Goal: Task Accomplishment & Management: Complete application form

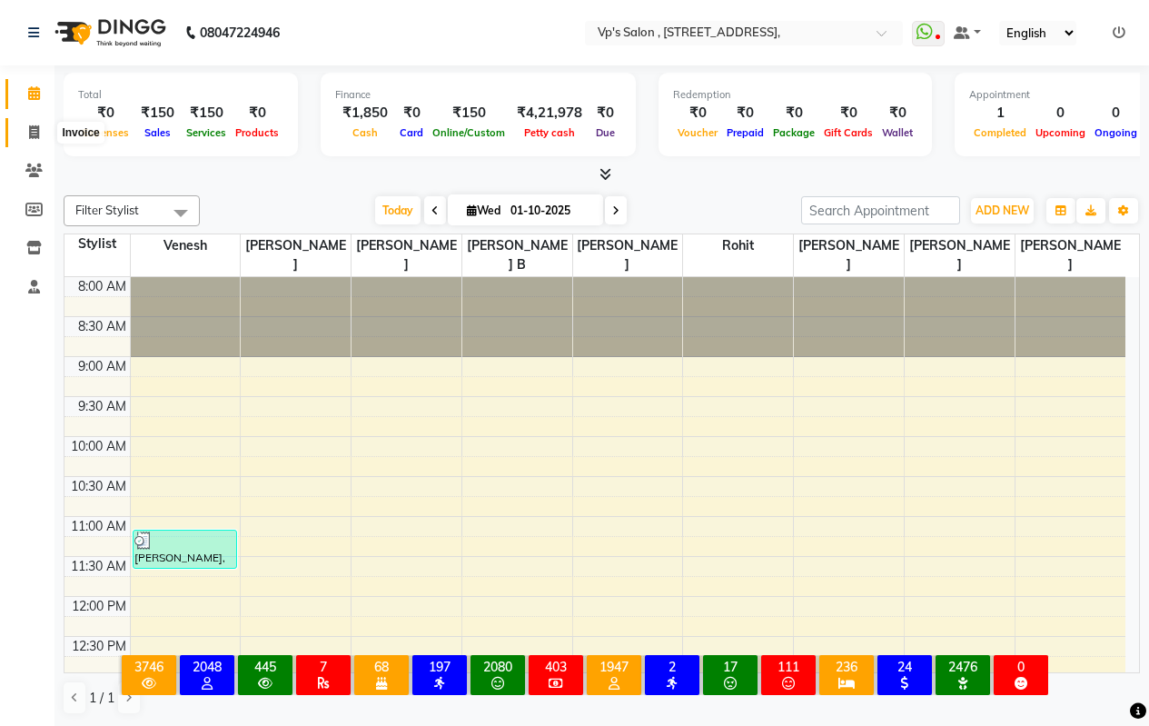
click at [33, 139] on span at bounding box center [34, 133] width 32 height 21
select select "service"
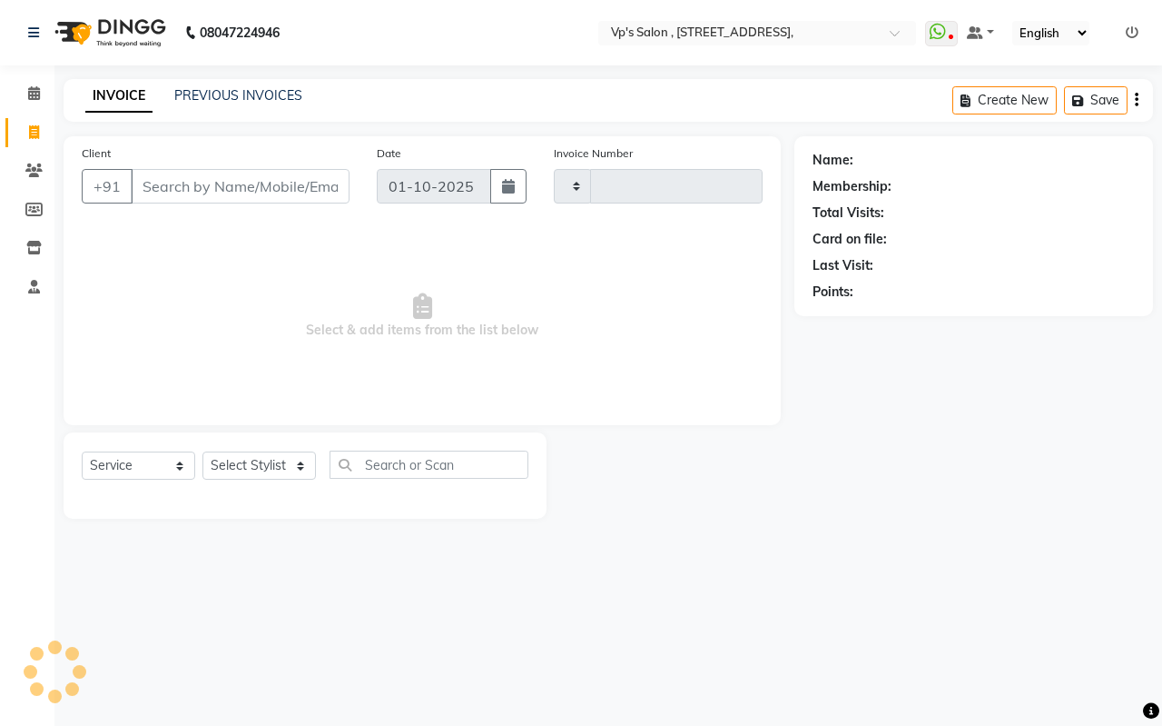
type input "1865"
select select "4917"
click at [225, 93] on div "PREVIOUS INVOICES" at bounding box center [238, 95] width 128 height 19
click at [224, 94] on link "PREVIOUS INVOICES" at bounding box center [238, 95] width 128 height 16
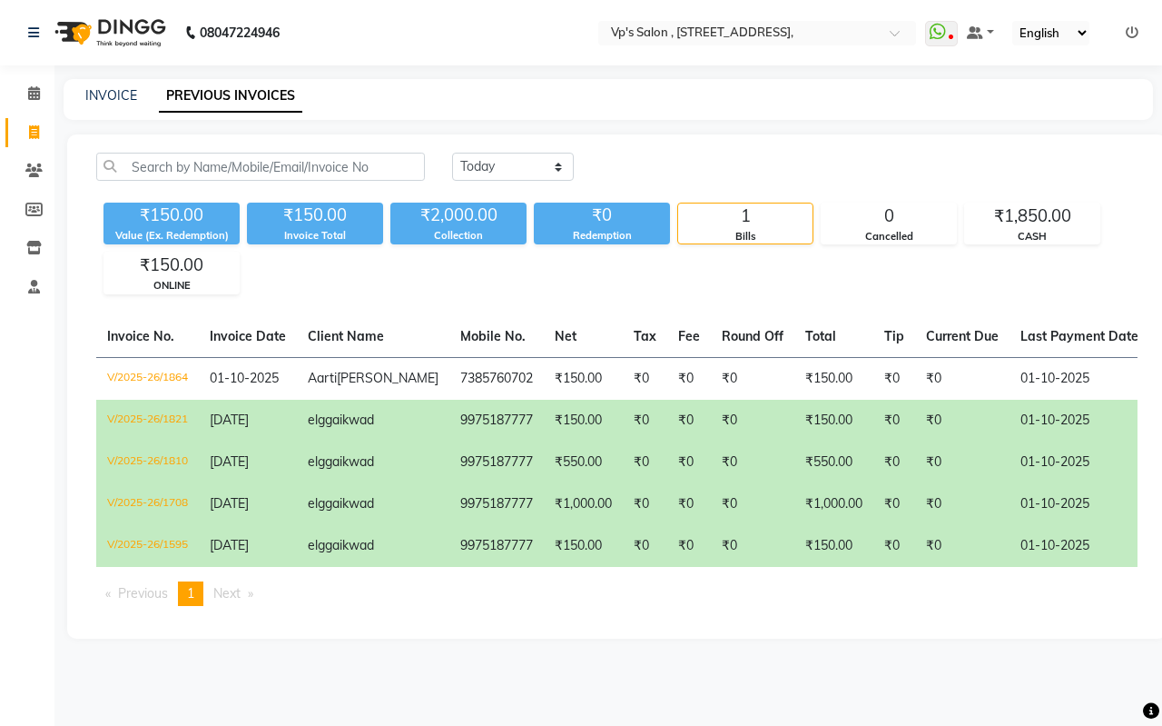
click at [137, 96] on div "INVOICE PREVIOUS INVOICES" at bounding box center [598, 95] width 1068 height 19
click at [129, 96] on link "INVOICE" at bounding box center [111, 95] width 52 height 16
select select "service"
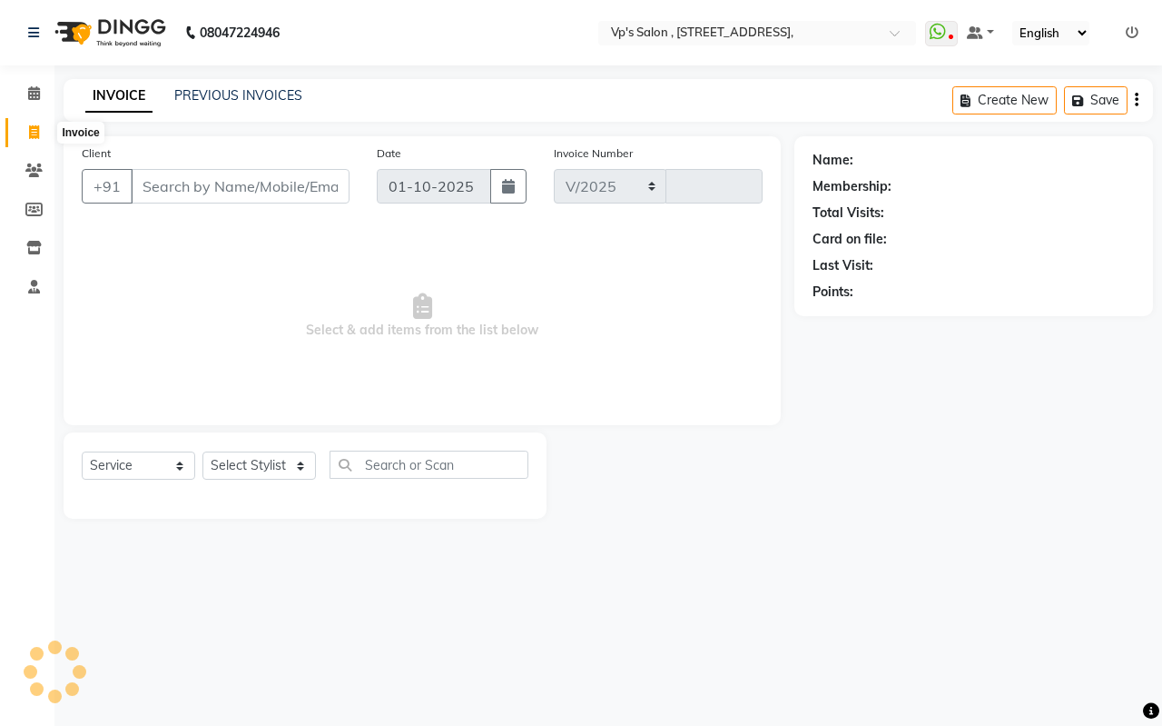
select select "4917"
type input "1865"
click at [195, 184] on input "Client" at bounding box center [240, 186] width 219 height 35
click at [183, 196] on input "Client" at bounding box center [240, 186] width 219 height 35
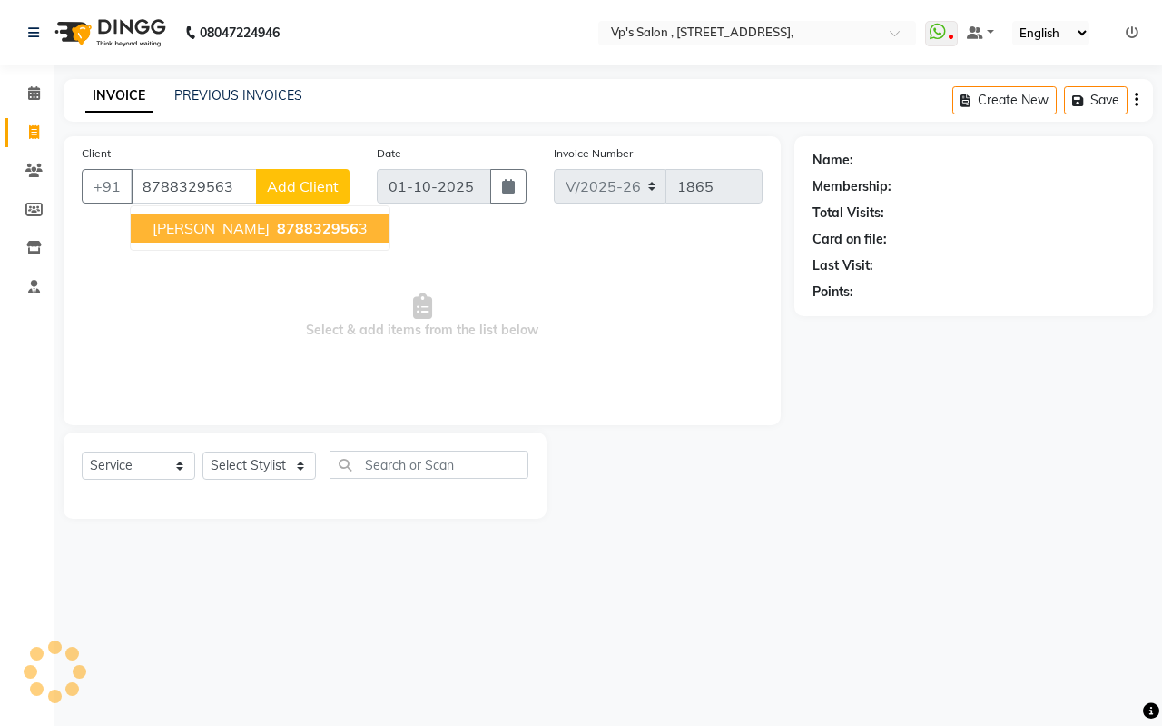
type input "8788329563"
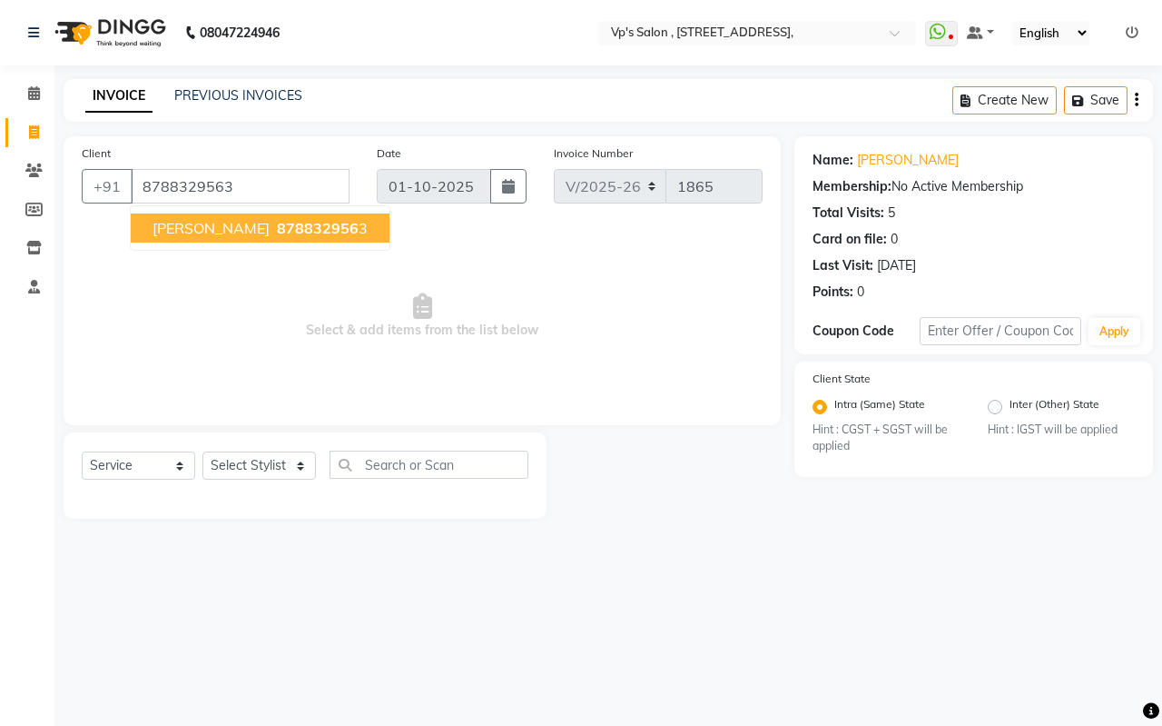
click at [179, 233] on span "[PERSON_NAME]" at bounding box center [211, 228] width 117 height 18
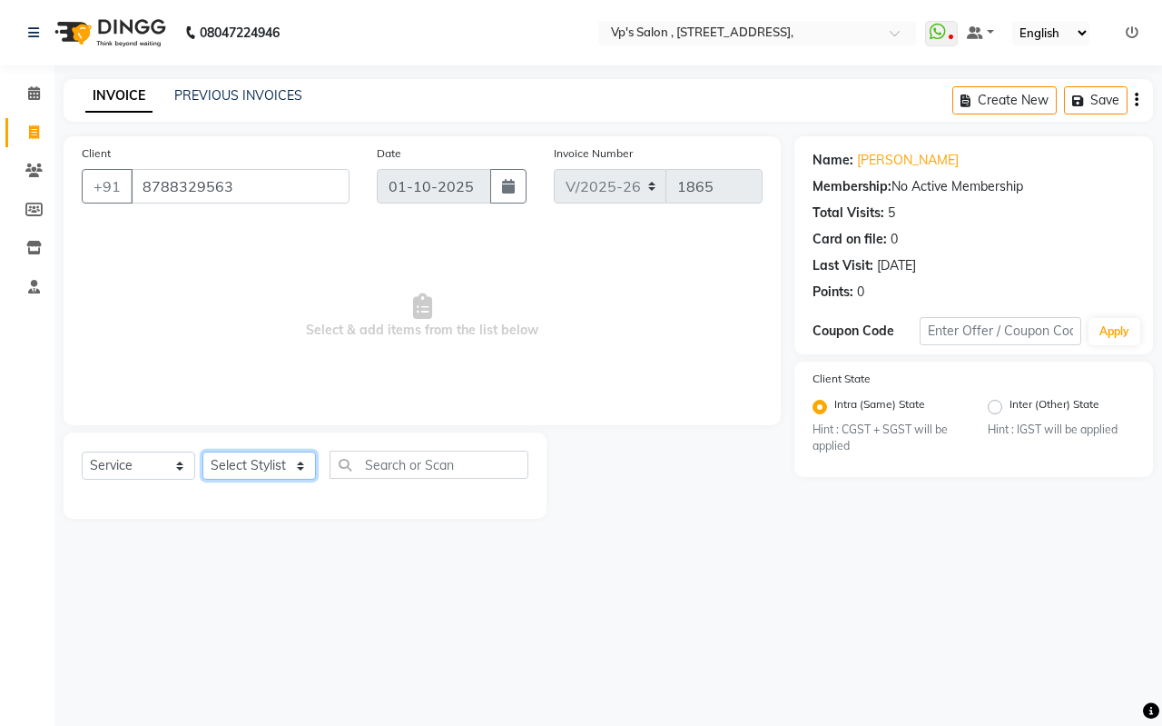
click at [262, 468] on select "Select Stylist [PERSON_NAME] [PERSON_NAME] [PERSON_NAME] [PERSON_NAME] priyanka…" at bounding box center [260, 465] width 114 height 28
click at [391, 468] on input "text" at bounding box center [429, 464] width 199 height 28
click at [443, 465] on input "text" at bounding box center [429, 464] width 199 height 28
type input "180"
click at [152, 459] on select "Select Service Product Membership Package Voucher Prepaid Gift Card" at bounding box center [139, 465] width 114 height 28
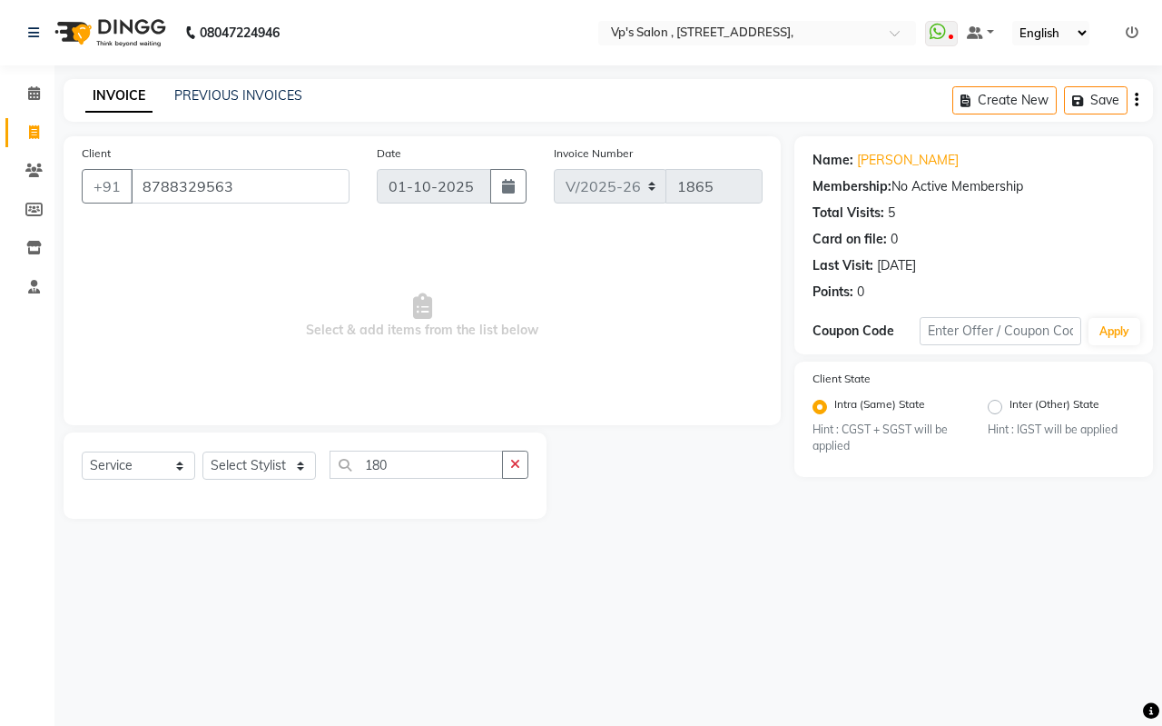
drag, startPoint x: 511, startPoint y: 464, endPoint x: 480, endPoint y: 473, distance: 33.1
click at [510, 464] on icon "button" at bounding box center [515, 464] width 10 height 13
click at [438, 478] on input "text" at bounding box center [429, 464] width 199 height 28
click at [147, 468] on select "Select Service Product Membership Package Voucher Prepaid Gift Card" at bounding box center [139, 465] width 114 height 28
click at [82, 451] on select "Select Service Product Membership Package Voucher Prepaid Gift Card" at bounding box center [139, 465] width 114 height 28
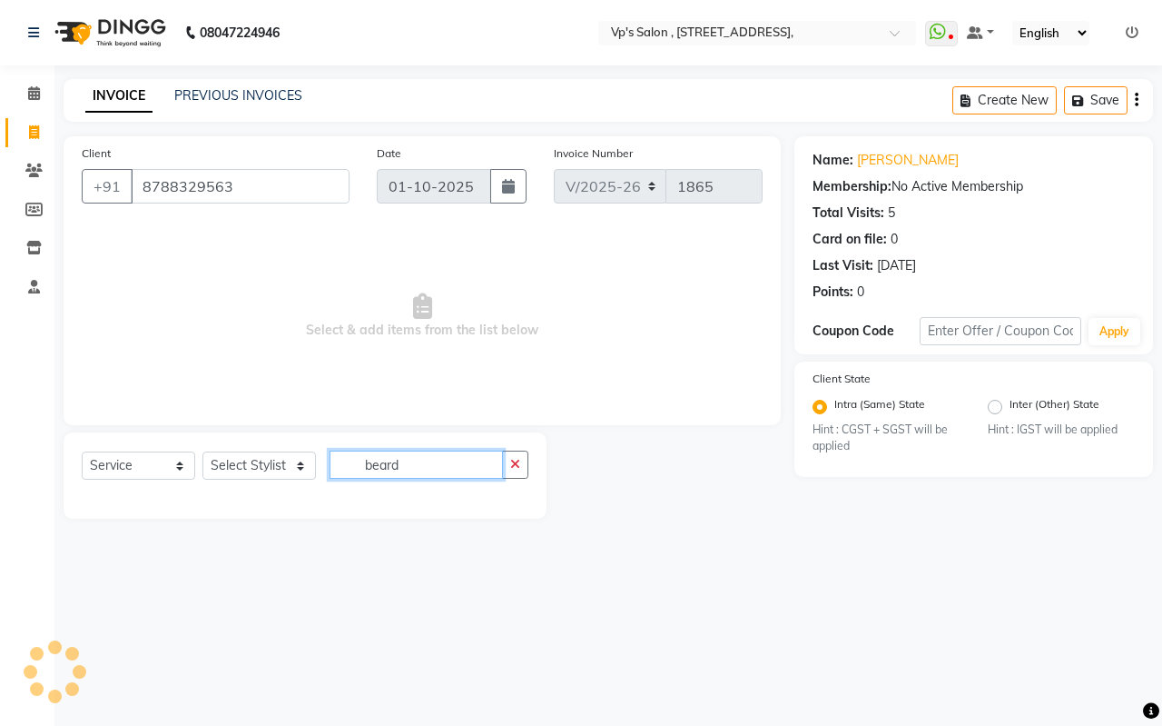
click at [420, 469] on input "beard" at bounding box center [416, 464] width 173 height 28
click at [457, 462] on input "beard" at bounding box center [416, 464] width 173 height 28
type input "beard"
click at [458, 461] on input "beard" at bounding box center [416, 464] width 173 height 28
click at [269, 468] on select "Select Stylist [PERSON_NAME] [PERSON_NAME] [PERSON_NAME] [PERSON_NAME] priyanka…" at bounding box center [260, 465] width 114 height 28
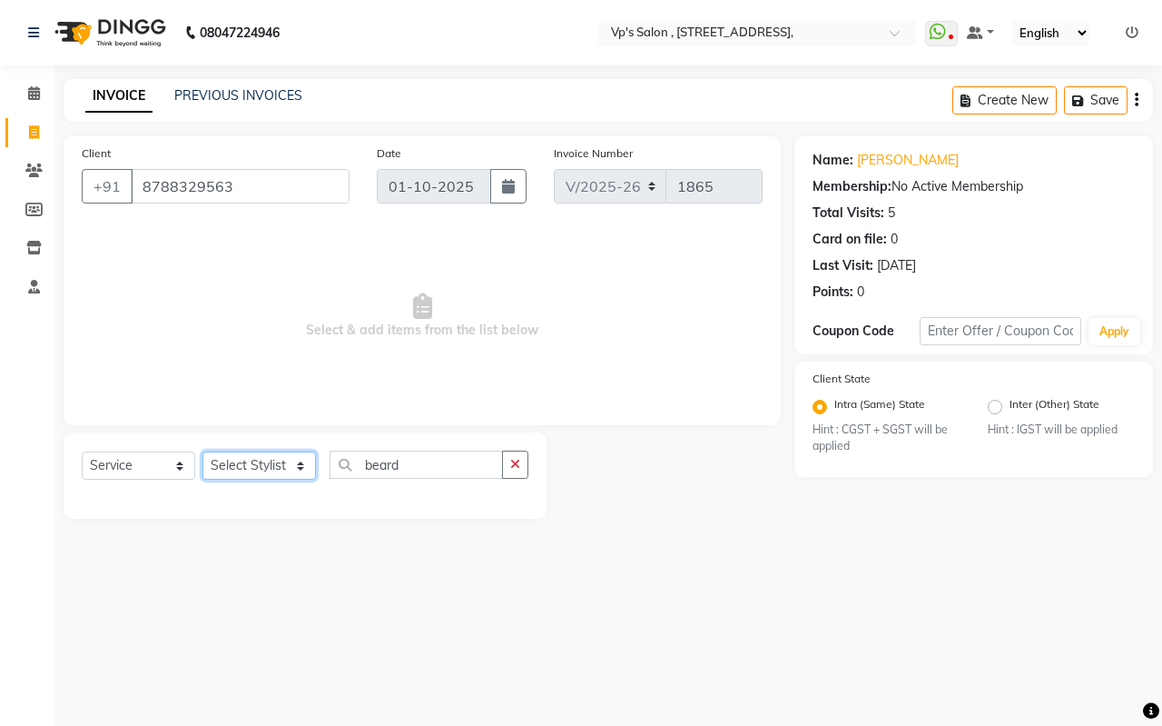
select select "30153"
click at [203, 451] on select "Select Stylist [PERSON_NAME] [PERSON_NAME] [PERSON_NAME] [PERSON_NAME] priyanka…" at bounding box center [260, 465] width 114 height 28
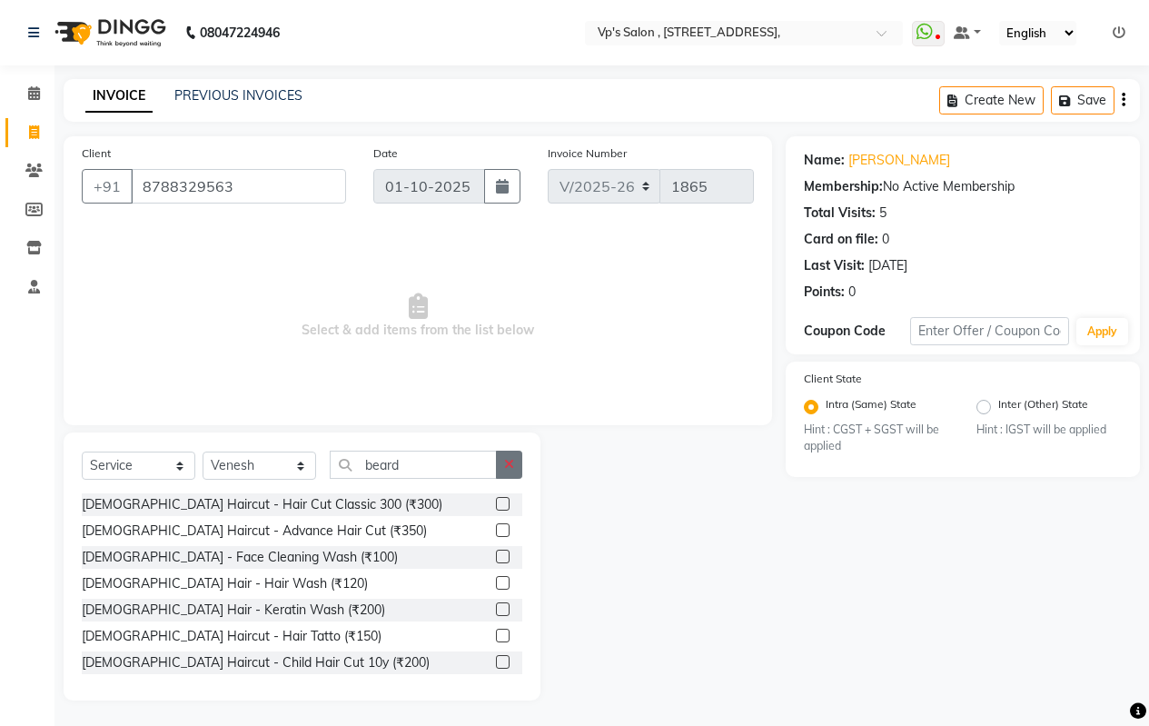
click at [508, 460] on icon "button" at bounding box center [509, 464] width 10 height 13
click at [430, 462] on input "text" at bounding box center [426, 464] width 193 height 28
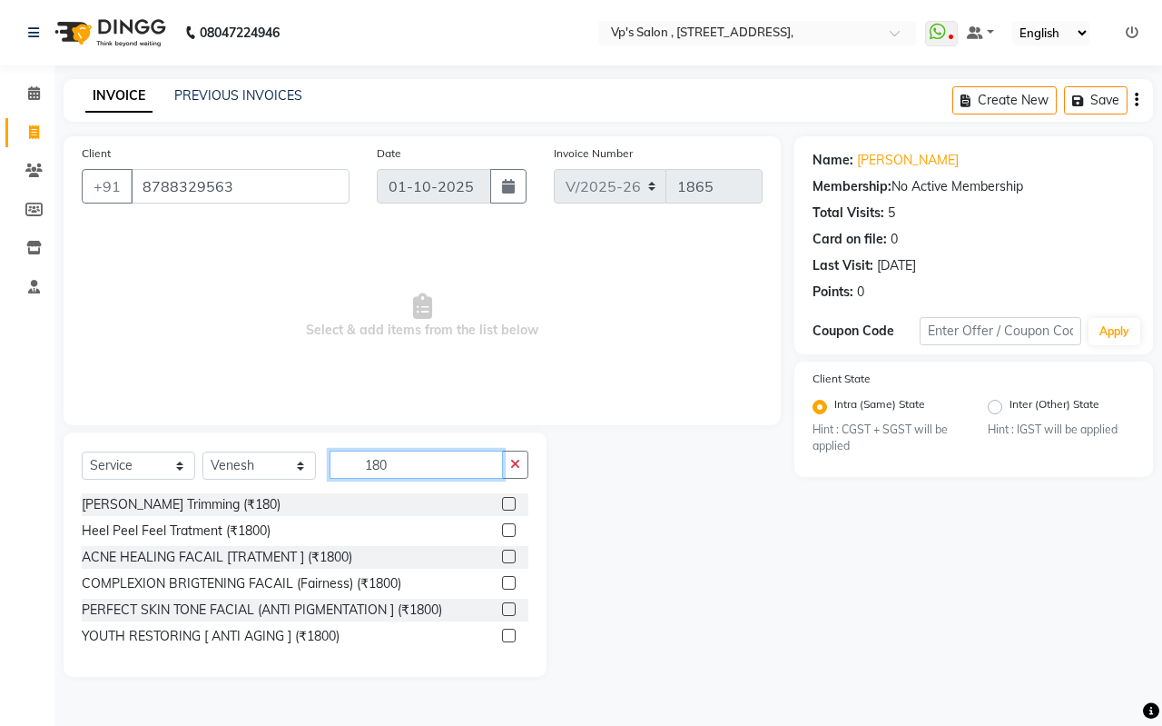
type input "180"
click at [511, 502] on label at bounding box center [509, 504] width 14 height 14
click at [511, 502] on input "checkbox" at bounding box center [508, 505] width 12 height 12
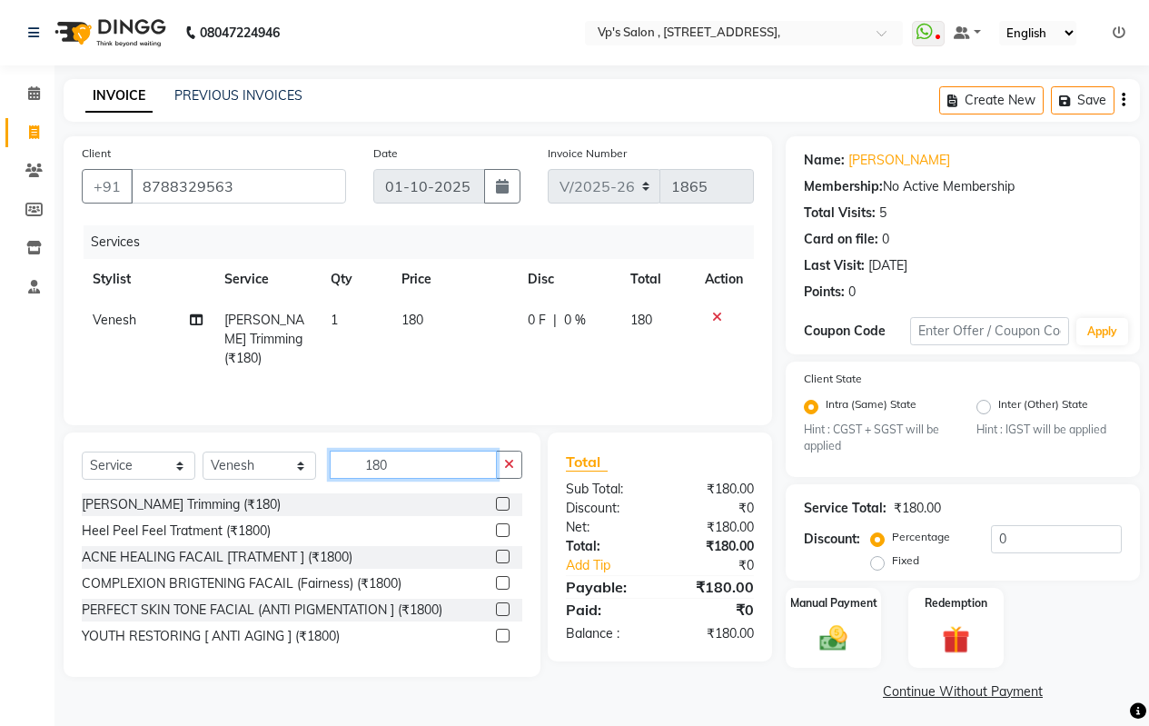
checkbox input "false"
click at [446, 469] on input "180" at bounding box center [413, 464] width 167 height 28
type input "1"
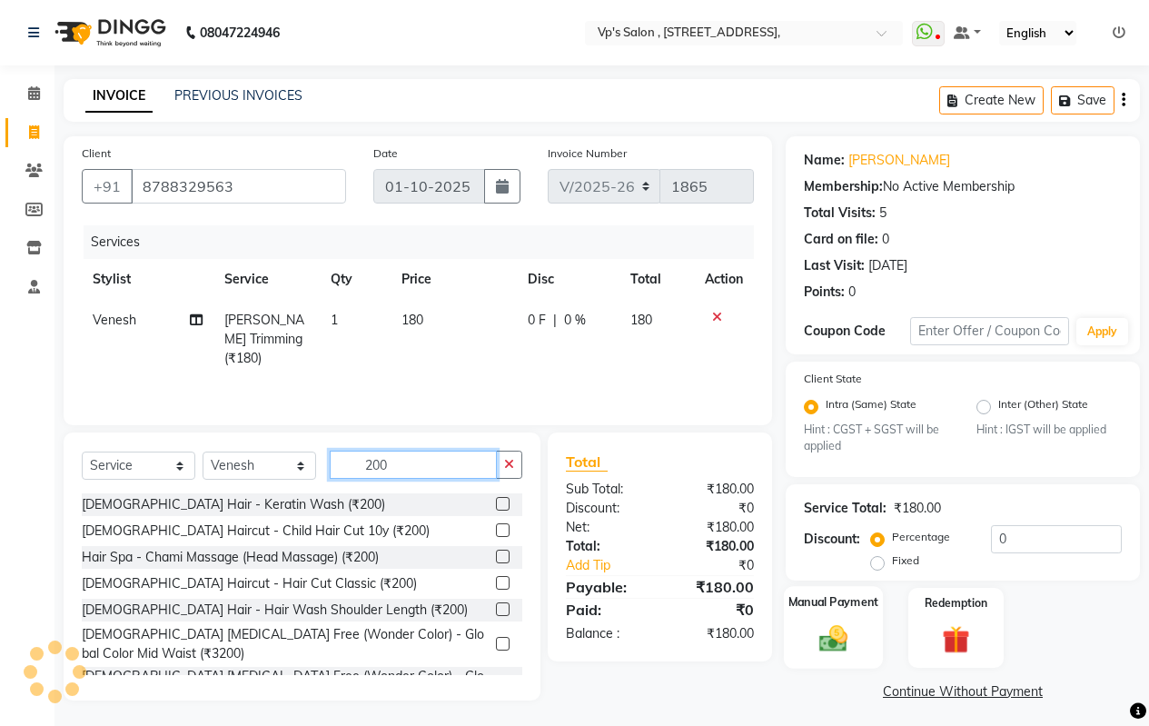
type input "200"
click at [859, 624] on div "Manual Payment" at bounding box center [833, 628] width 99 height 83
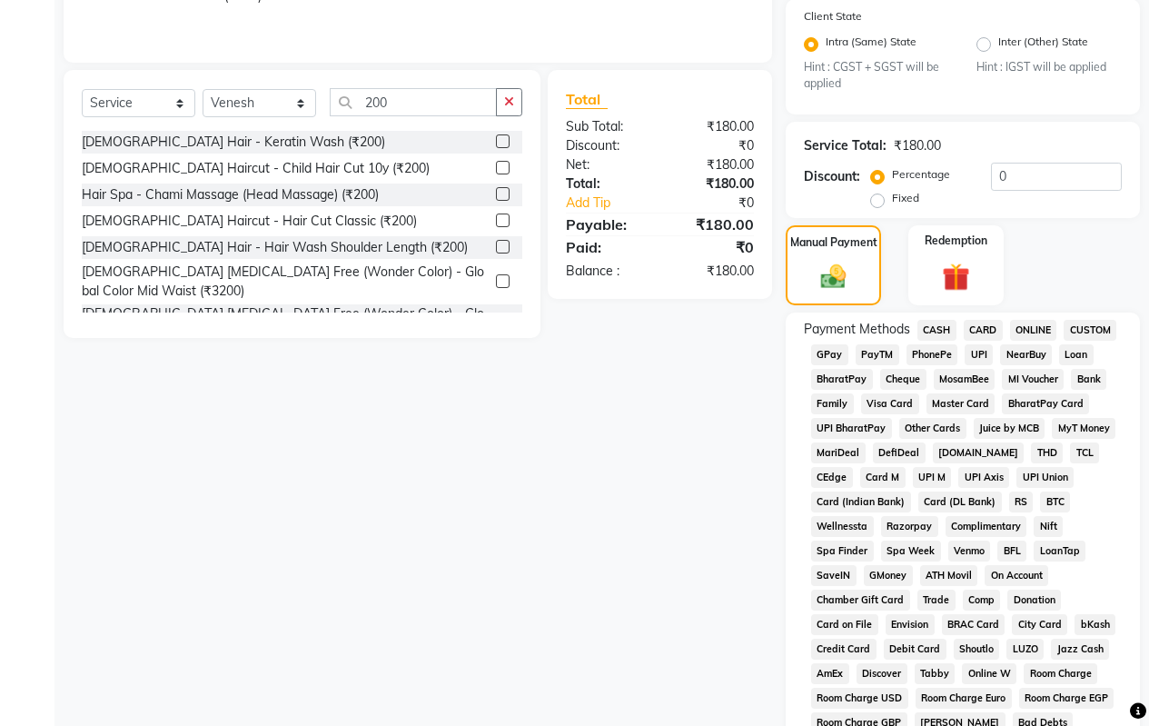
scroll to position [363, 0]
click at [1039, 330] on span "ONLINE" at bounding box center [1033, 329] width 47 height 21
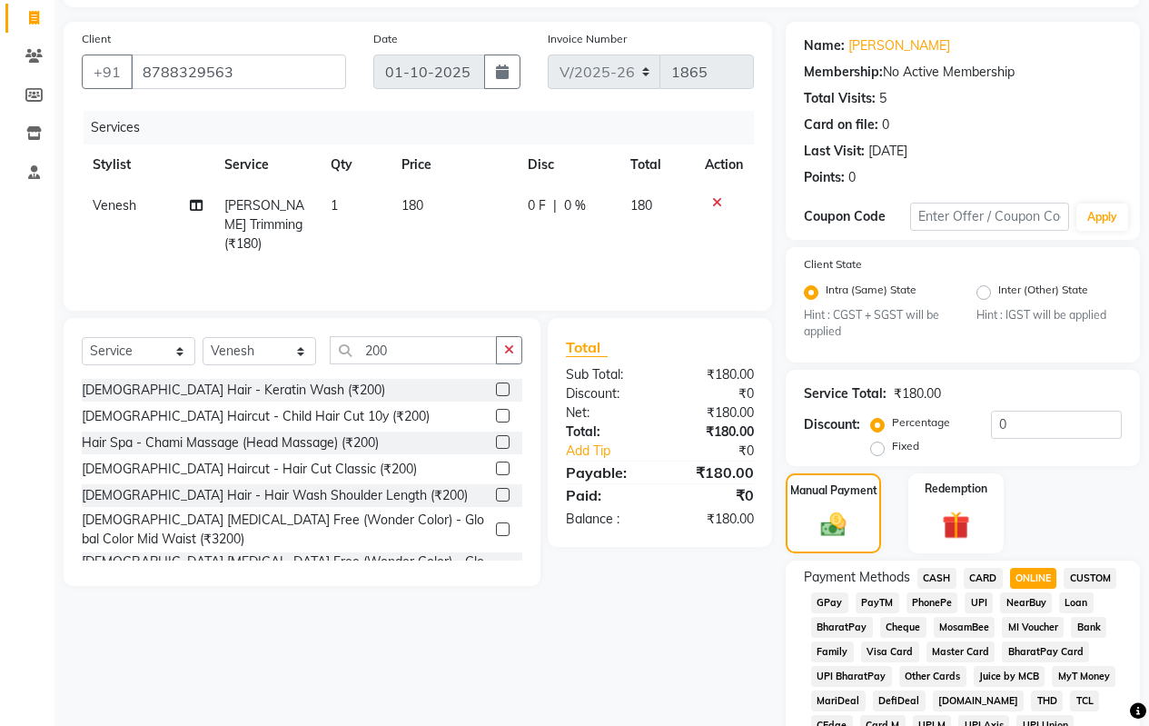
scroll to position [104, 0]
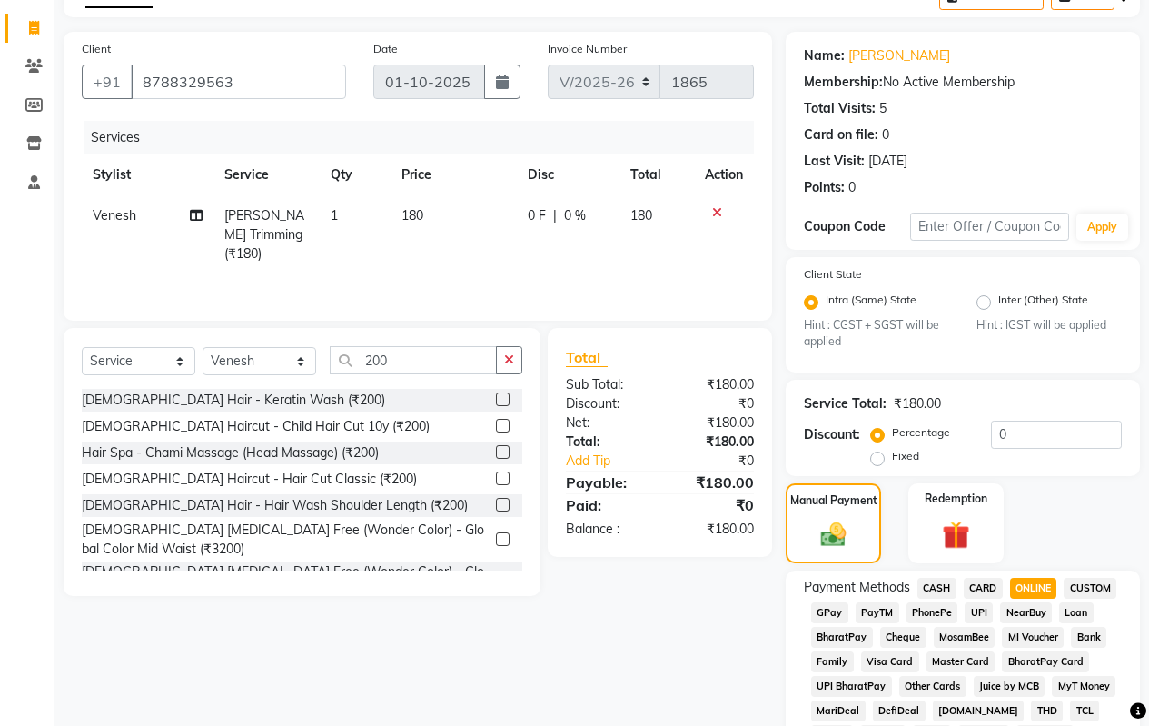
click at [432, 207] on td "180" at bounding box center [454, 234] width 126 height 79
select select "30153"
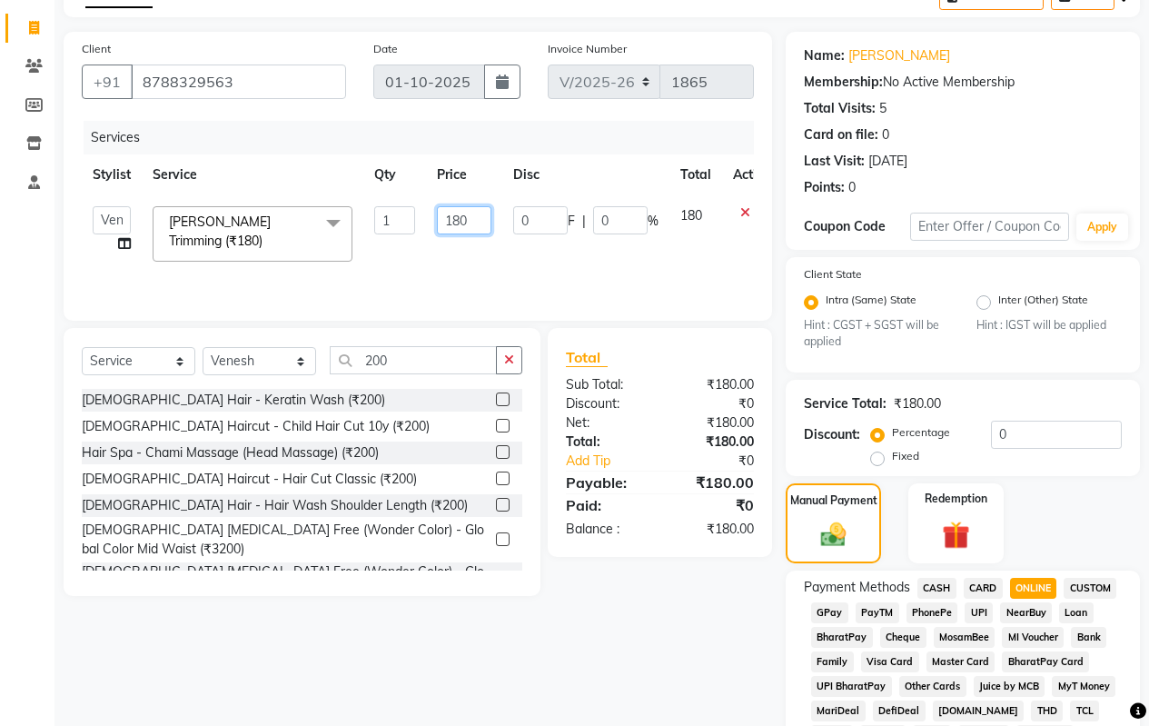
click at [472, 211] on input "180" at bounding box center [464, 220] width 54 height 28
type input "1"
type input "200"
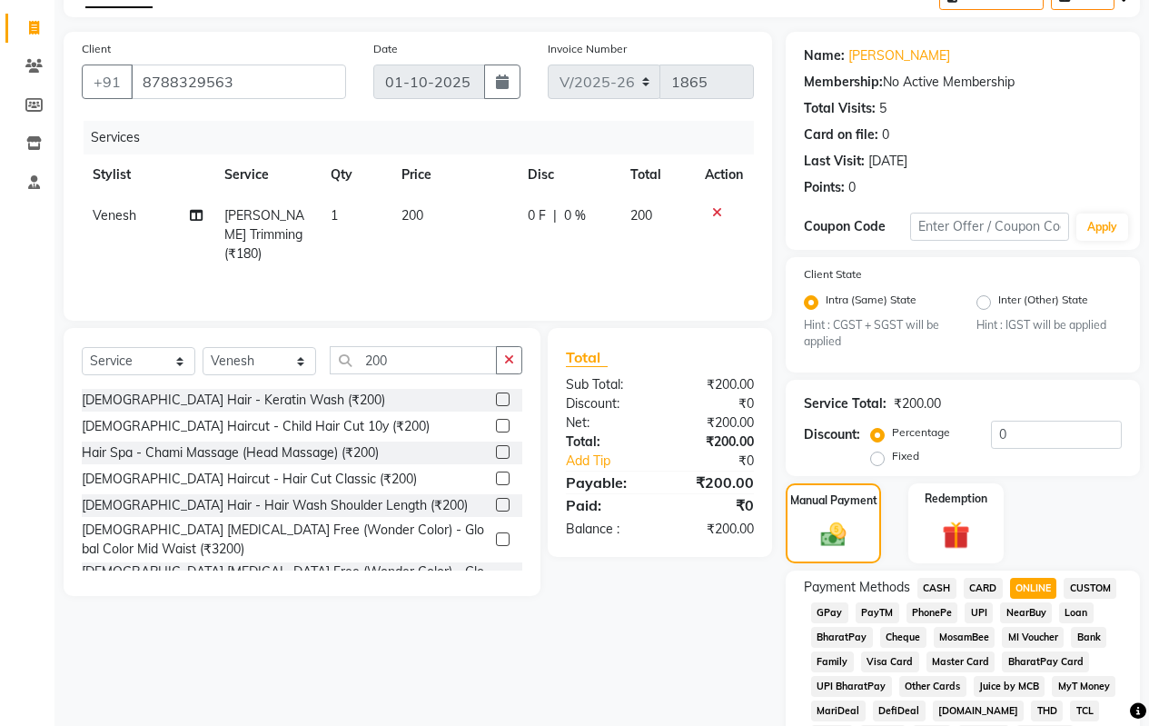
click at [941, 590] on span "CASH" at bounding box center [936, 588] width 39 height 21
type input "200"
click at [1045, 583] on span "ONLINE" at bounding box center [1033, 588] width 47 height 21
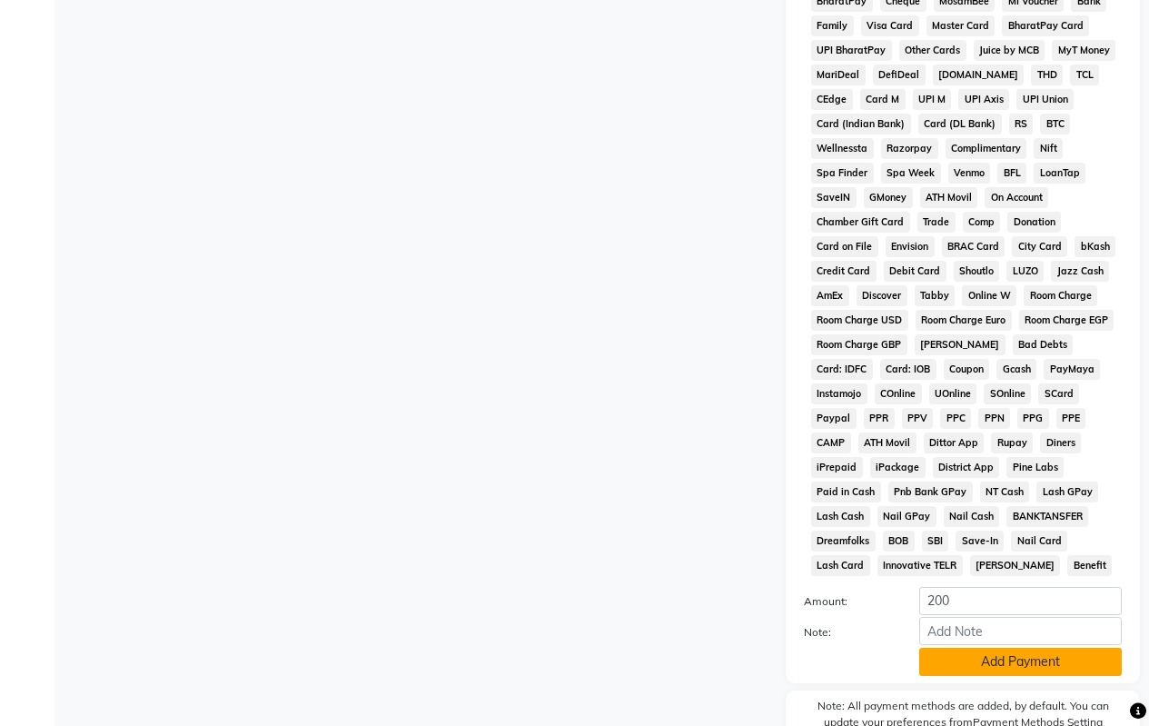
click at [964, 659] on button "Add Payment" at bounding box center [1020, 662] width 203 height 28
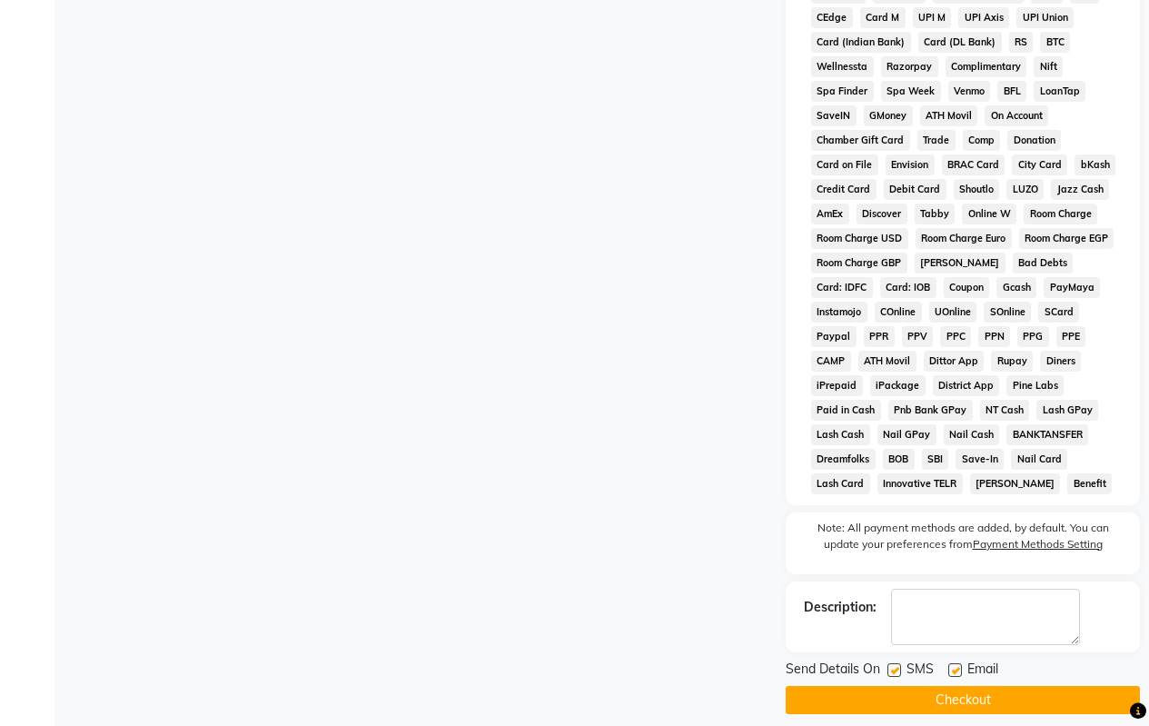
scroll to position [837, 0]
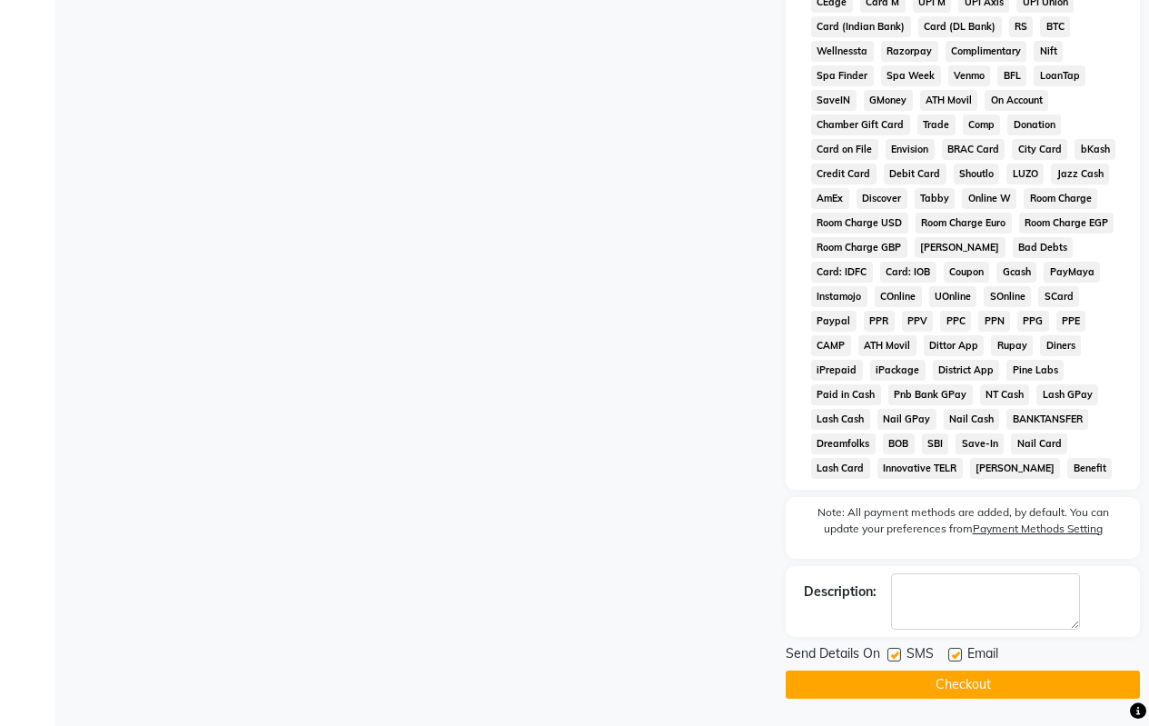
click at [847, 684] on button "Checkout" at bounding box center [963, 684] width 354 height 28
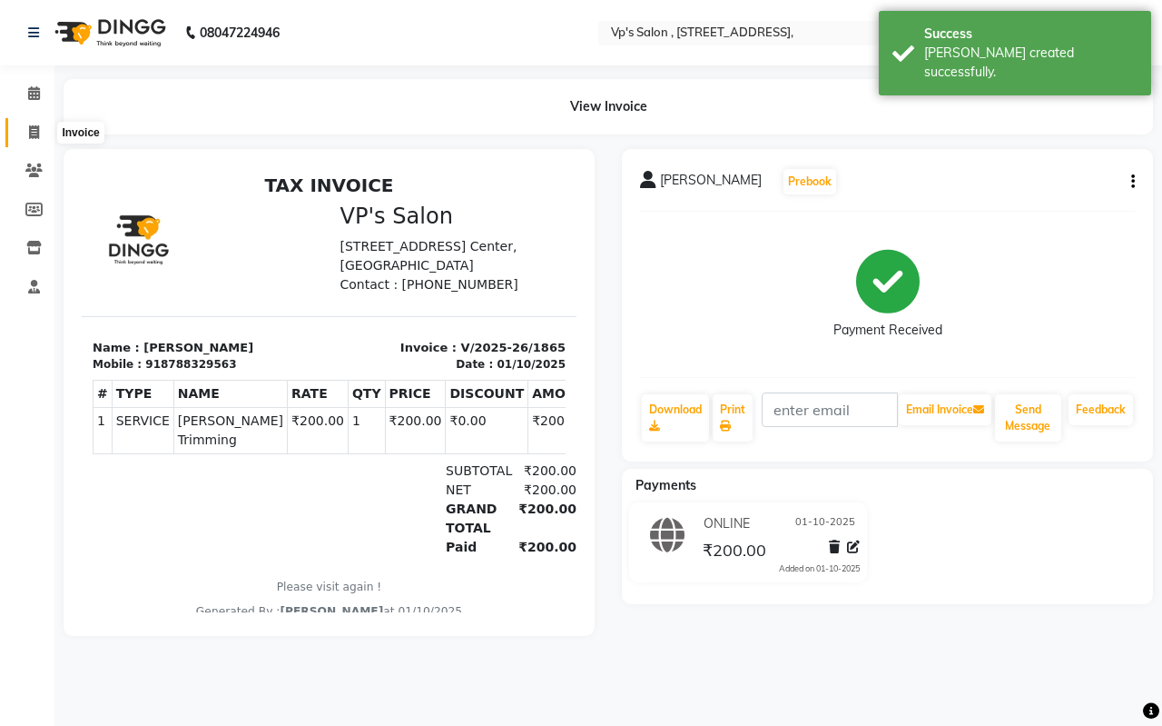
click at [34, 140] on span at bounding box center [34, 133] width 32 height 21
select select "4917"
select select "service"
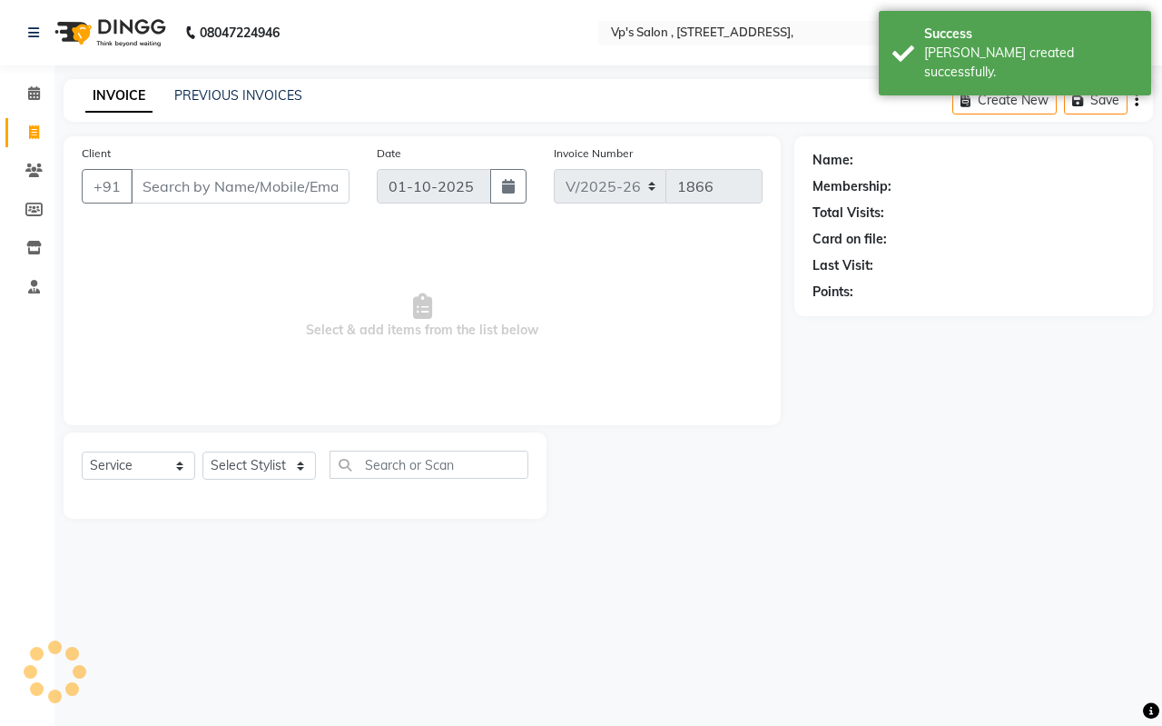
click at [173, 195] on input "Client" at bounding box center [240, 186] width 219 height 35
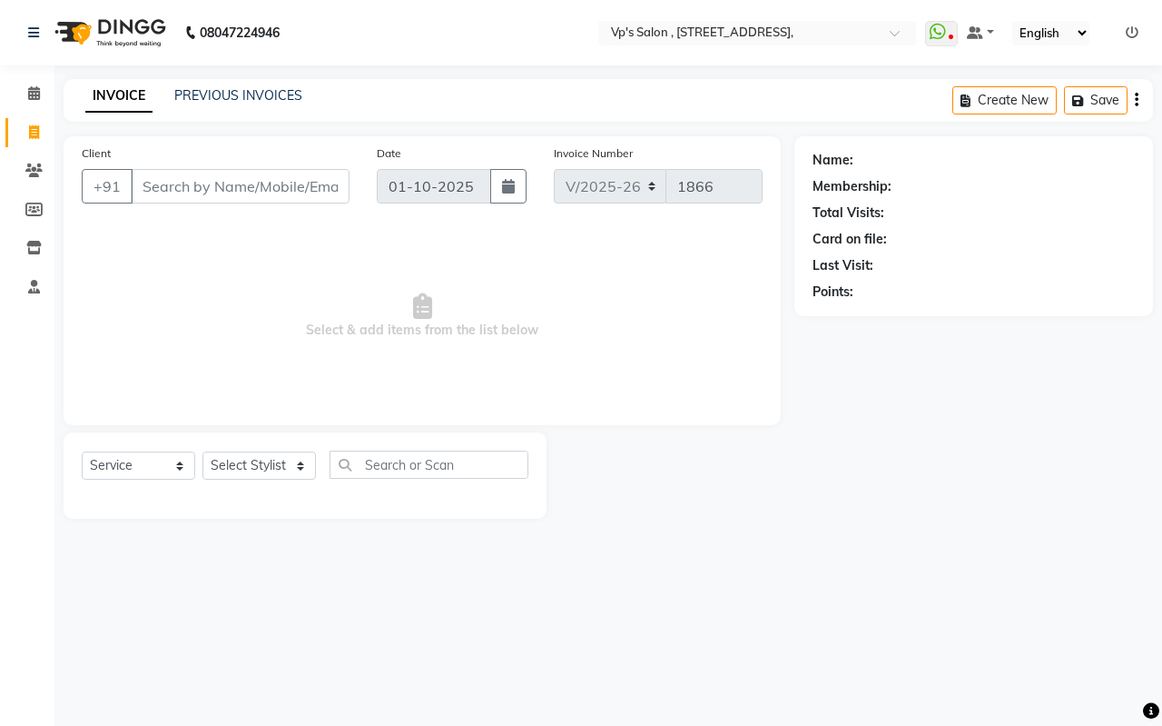
drag, startPoint x: 170, startPoint y: 189, endPoint x: 197, endPoint y: 197, distance: 28.4
click at [193, 196] on input "Client" at bounding box center [240, 186] width 219 height 35
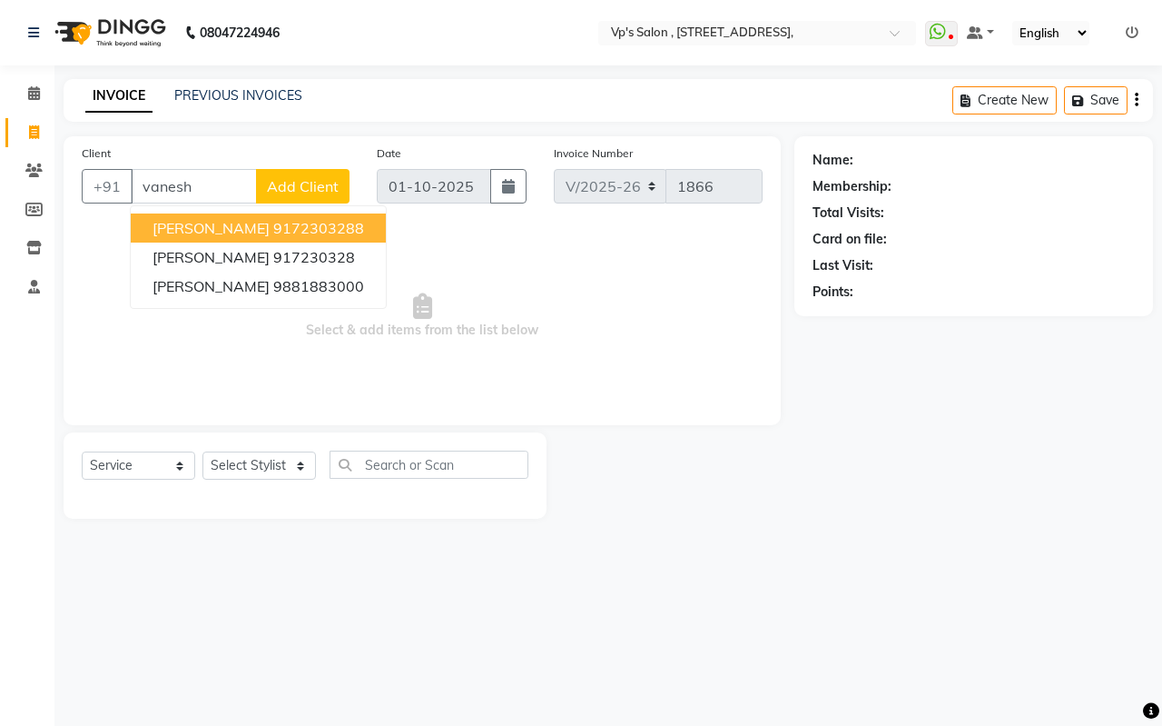
click at [214, 225] on span "[PERSON_NAME]" at bounding box center [211, 228] width 117 height 18
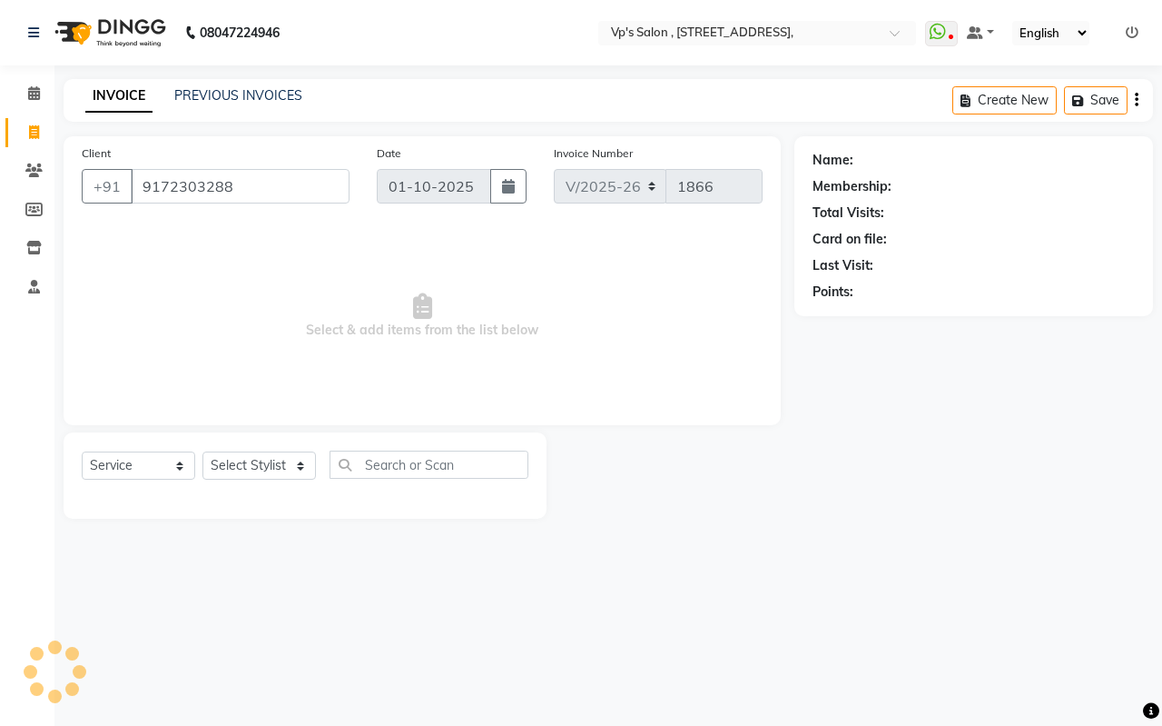
type input "9172303288"
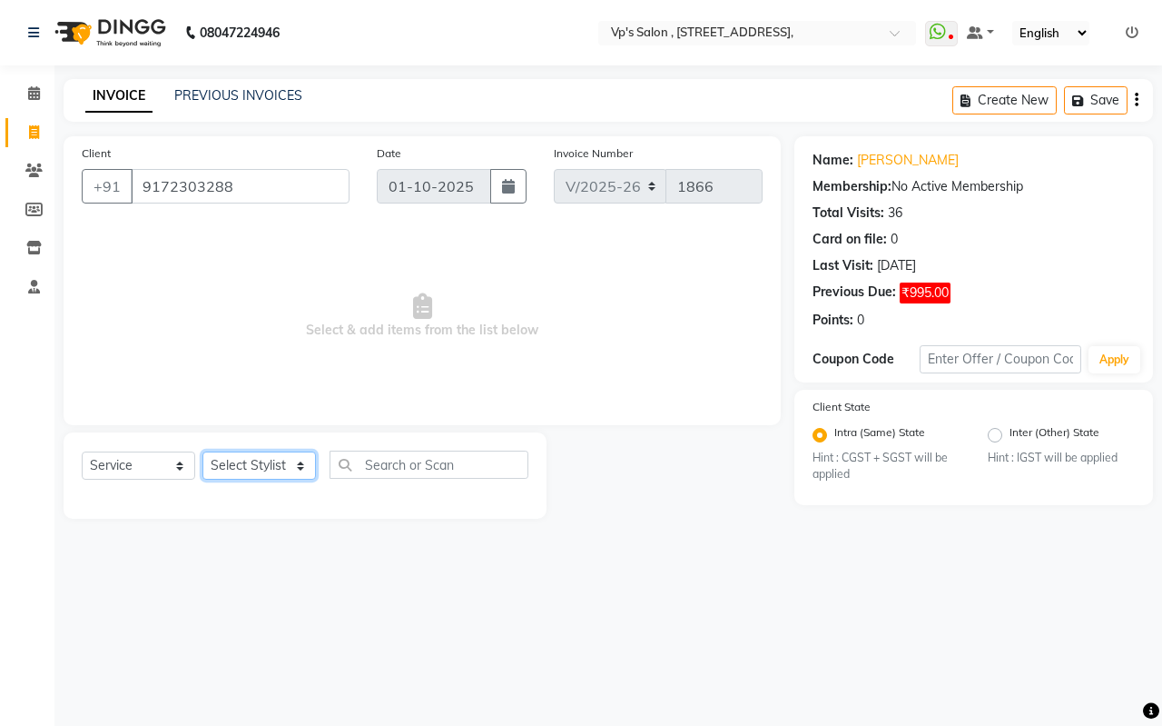
click at [265, 461] on select "Select Stylist [PERSON_NAME] [PERSON_NAME] [PERSON_NAME] [PERSON_NAME] priyanka…" at bounding box center [260, 465] width 114 height 28
click at [203, 451] on select "Select Stylist [PERSON_NAME] [PERSON_NAME] [PERSON_NAME] [PERSON_NAME] priyanka…" at bounding box center [260, 465] width 114 height 28
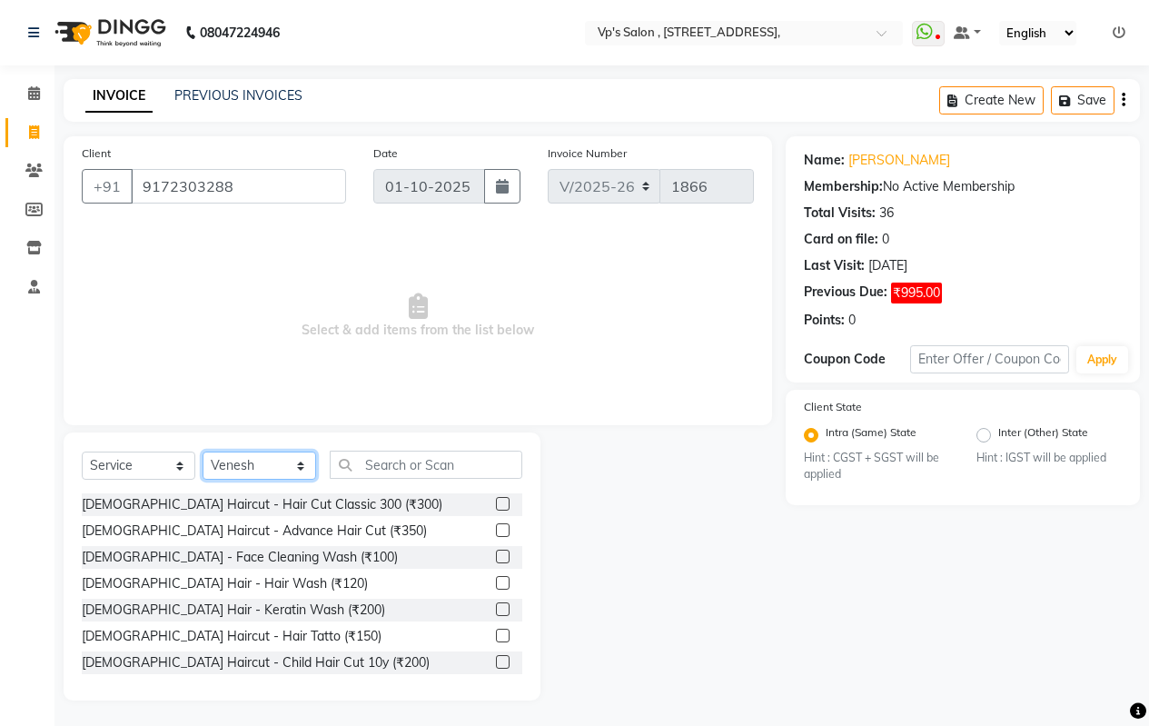
click at [252, 463] on select "Select Stylist [PERSON_NAME] [PERSON_NAME] [PERSON_NAME] [PERSON_NAME] priyanka…" at bounding box center [260, 465] width 114 height 28
select select "90260"
click at [203, 451] on select "Select Stylist [PERSON_NAME] [PERSON_NAME] [PERSON_NAME] [PERSON_NAME] priyanka…" at bounding box center [260, 465] width 114 height 28
click at [401, 465] on input "text" at bounding box center [426, 464] width 193 height 28
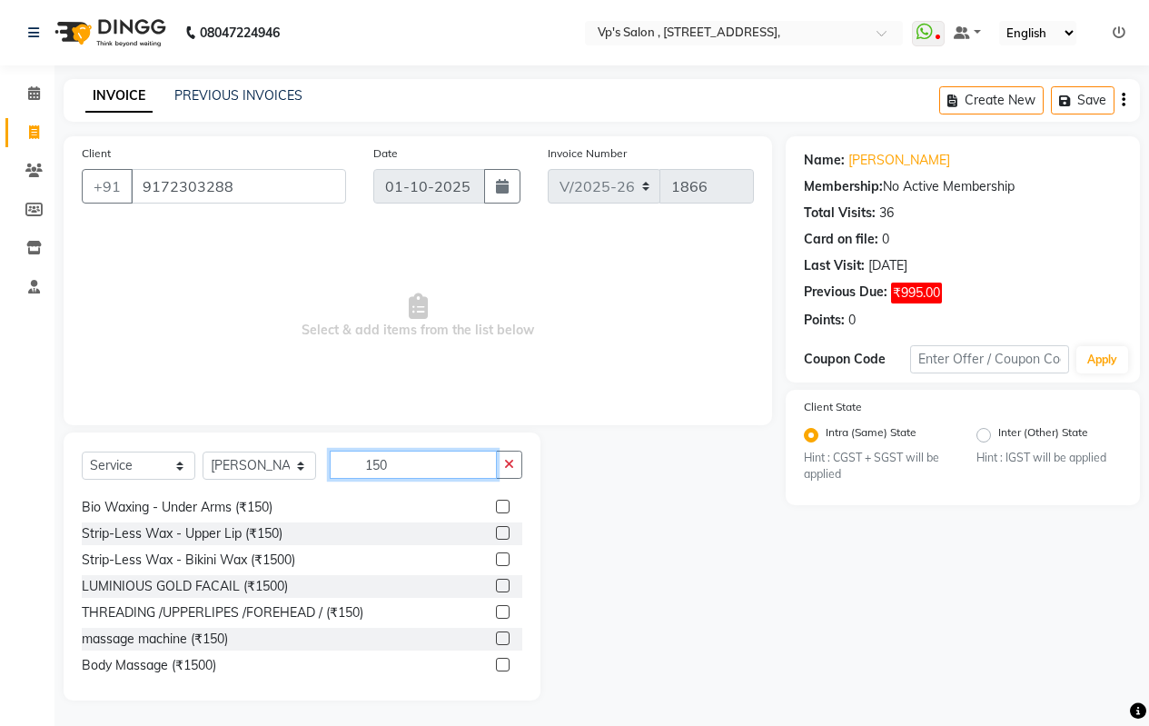
scroll to position [213, 0]
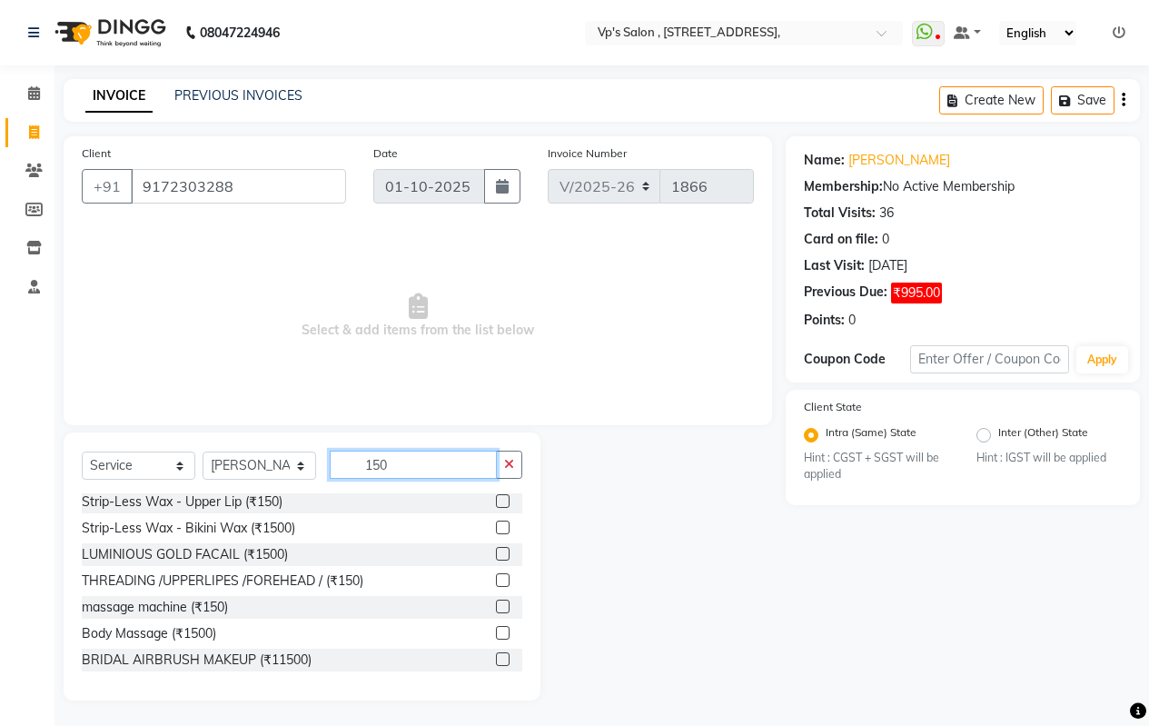
type input "150"
click at [496, 603] on label at bounding box center [503, 606] width 14 height 14
click at [496, 603] on input "checkbox" at bounding box center [502, 607] width 12 height 12
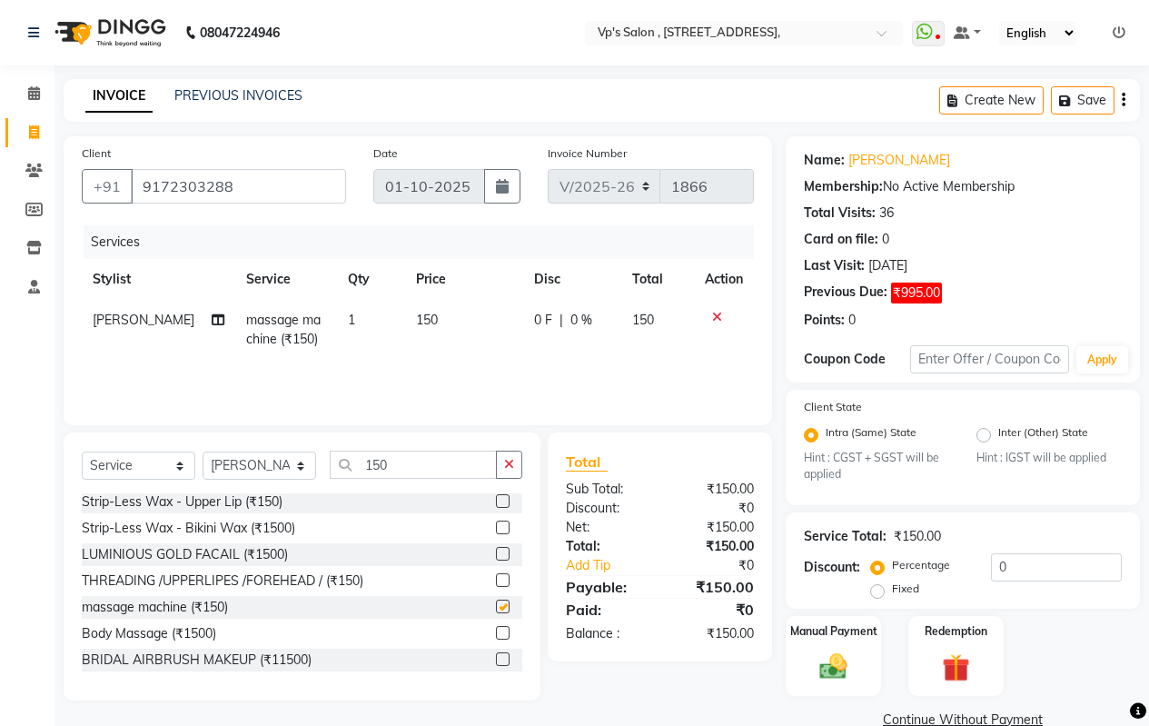
checkbox input "false"
click at [869, 667] on div "Manual Payment" at bounding box center [833, 656] width 99 height 83
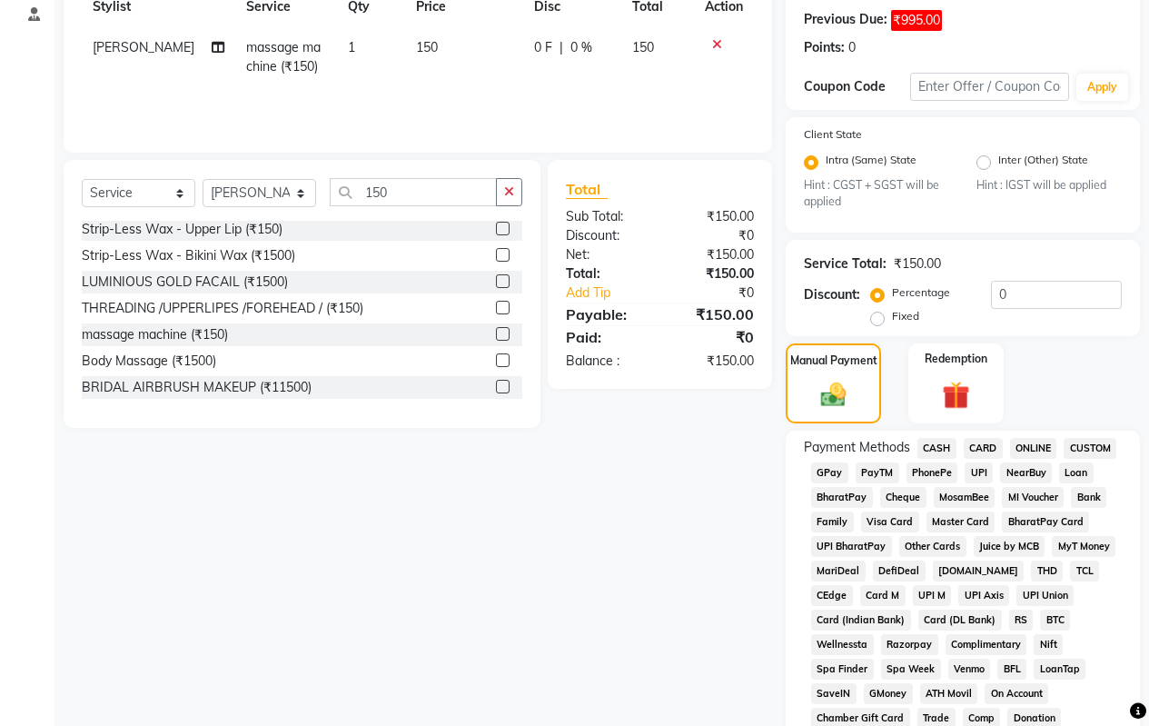
click at [1026, 446] on span "ONLINE" at bounding box center [1033, 448] width 47 height 21
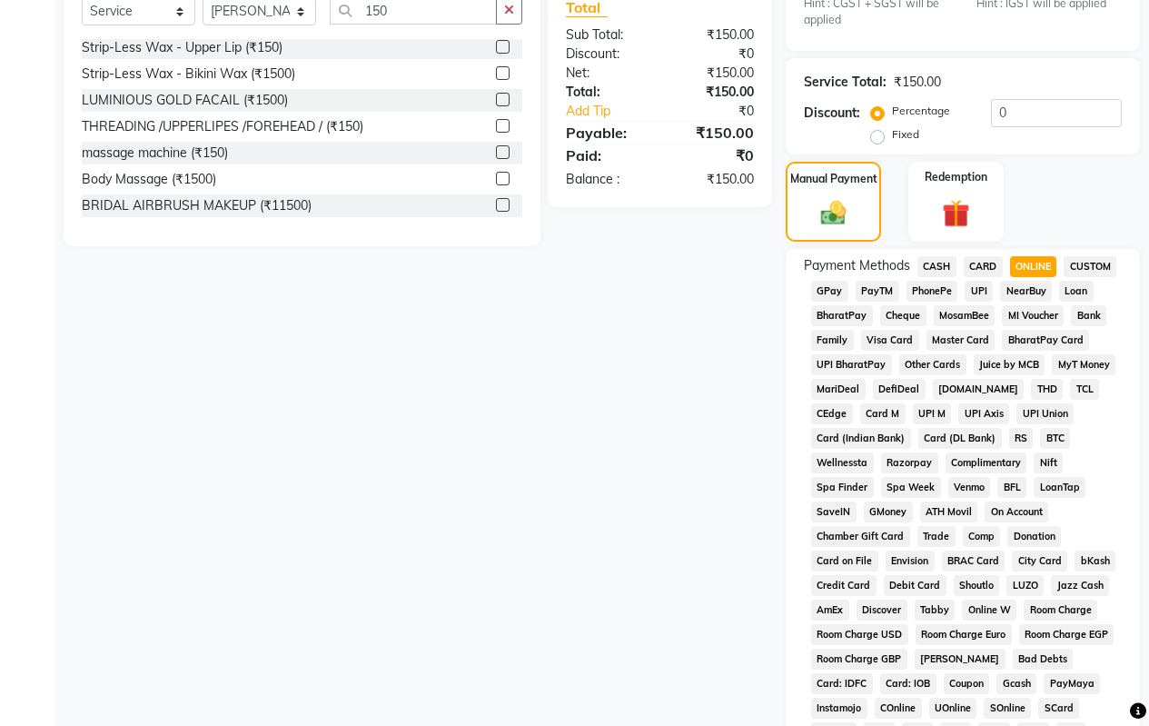
scroll to position [817, 0]
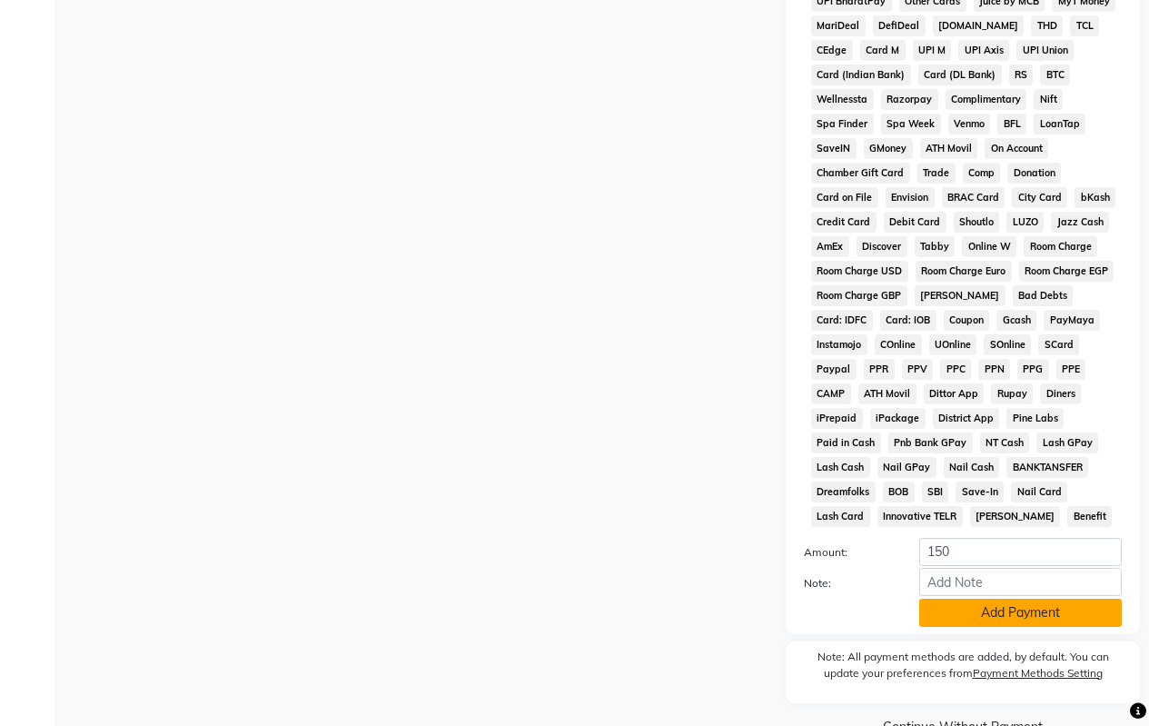
click at [964, 618] on button "Add Payment" at bounding box center [1020, 612] width 203 height 28
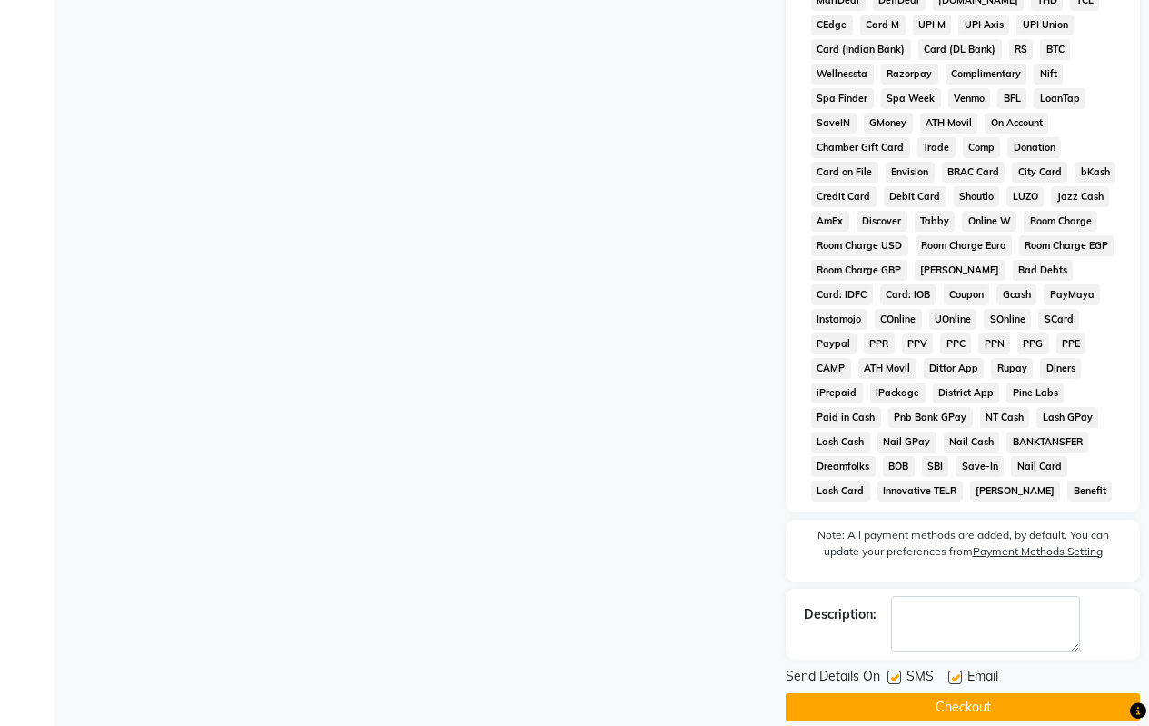
scroll to position [865, 0]
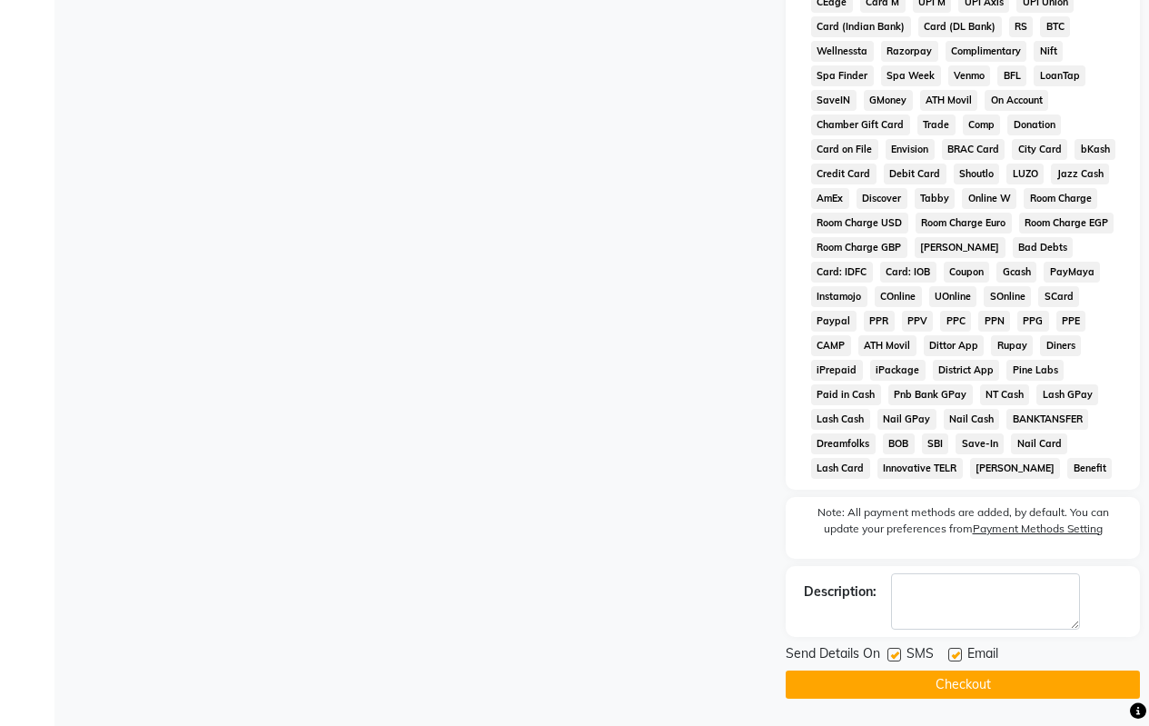
click at [905, 673] on button "Checkout" at bounding box center [963, 684] width 354 height 28
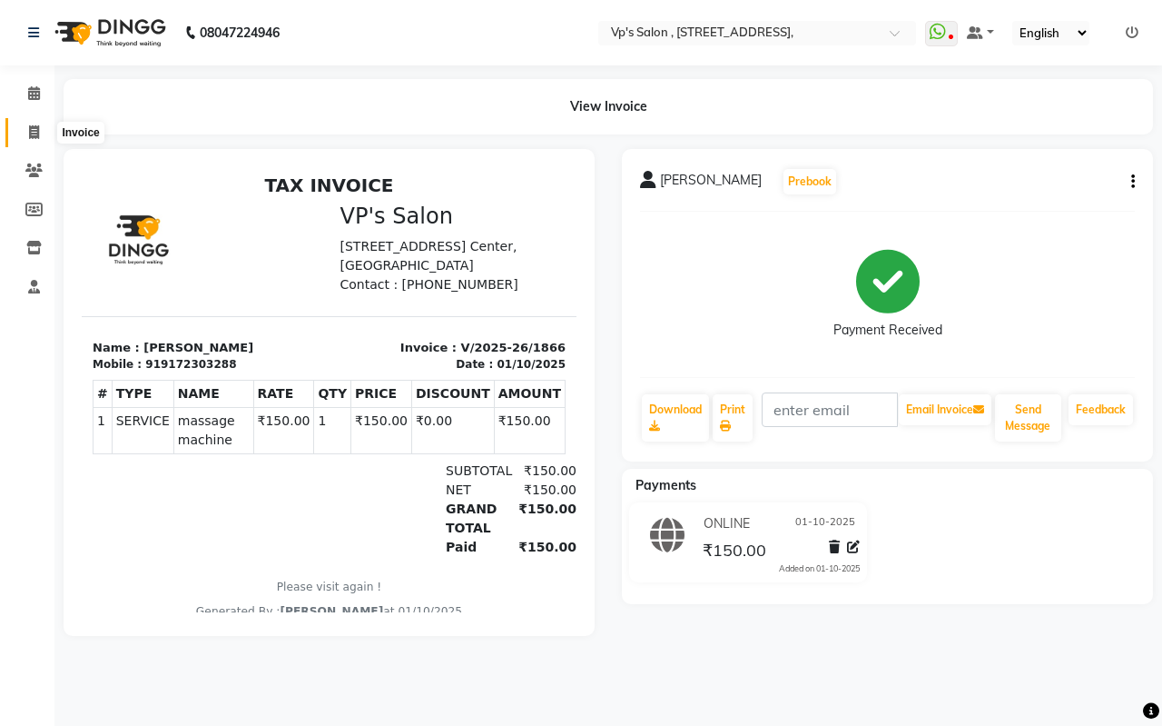
click at [26, 133] on span at bounding box center [34, 133] width 32 height 21
select select "service"
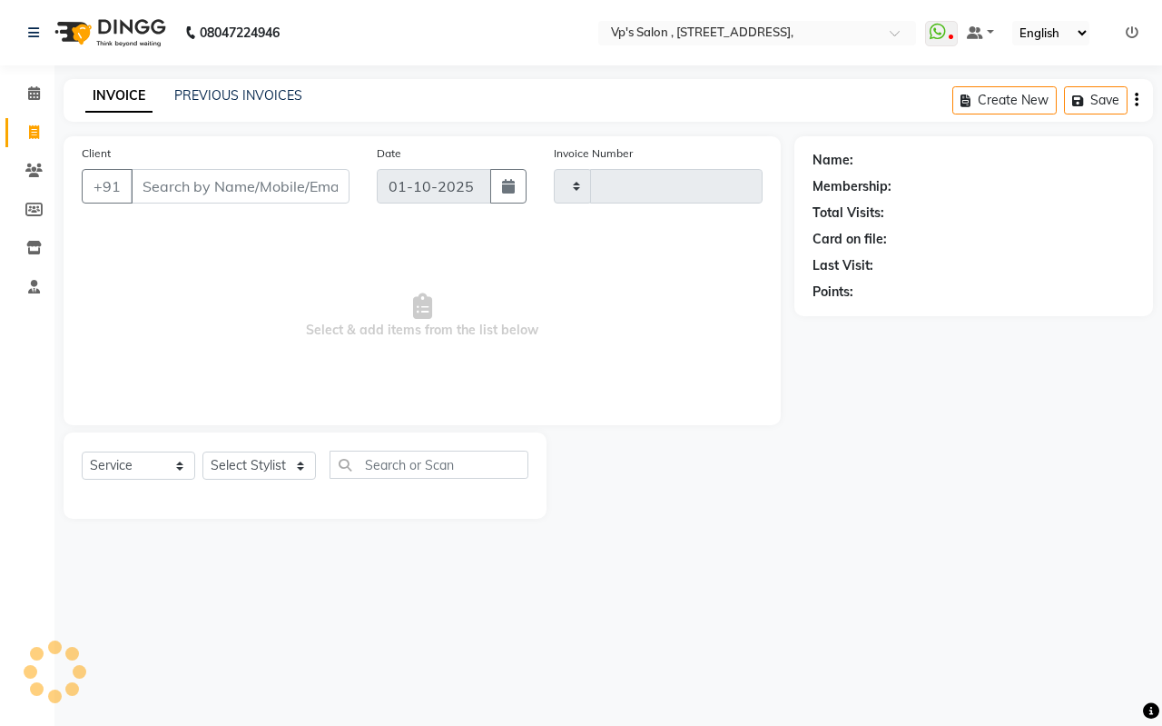
type input "1867"
select select "4917"
click at [190, 174] on div "Client +91" at bounding box center [215, 180] width 295 height 74
click at [252, 185] on input "Client" at bounding box center [240, 186] width 219 height 35
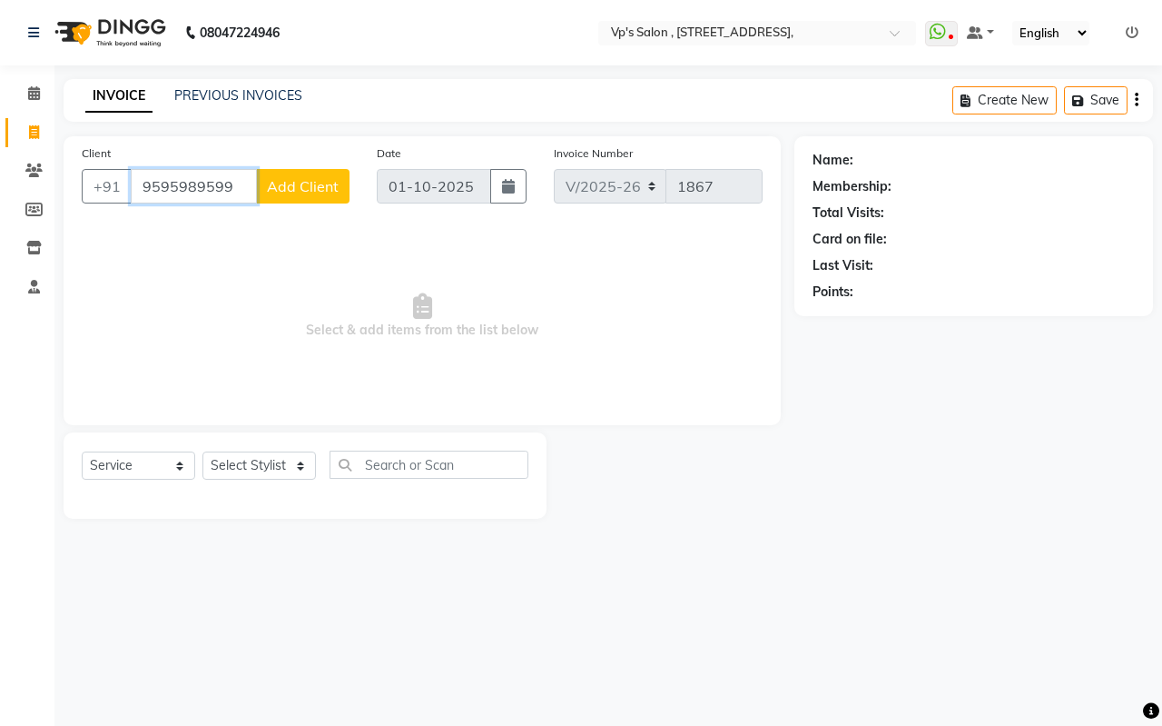
type input "9595989599"
click at [304, 178] on span "Add Client" at bounding box center [303, 186] width 72 height 18
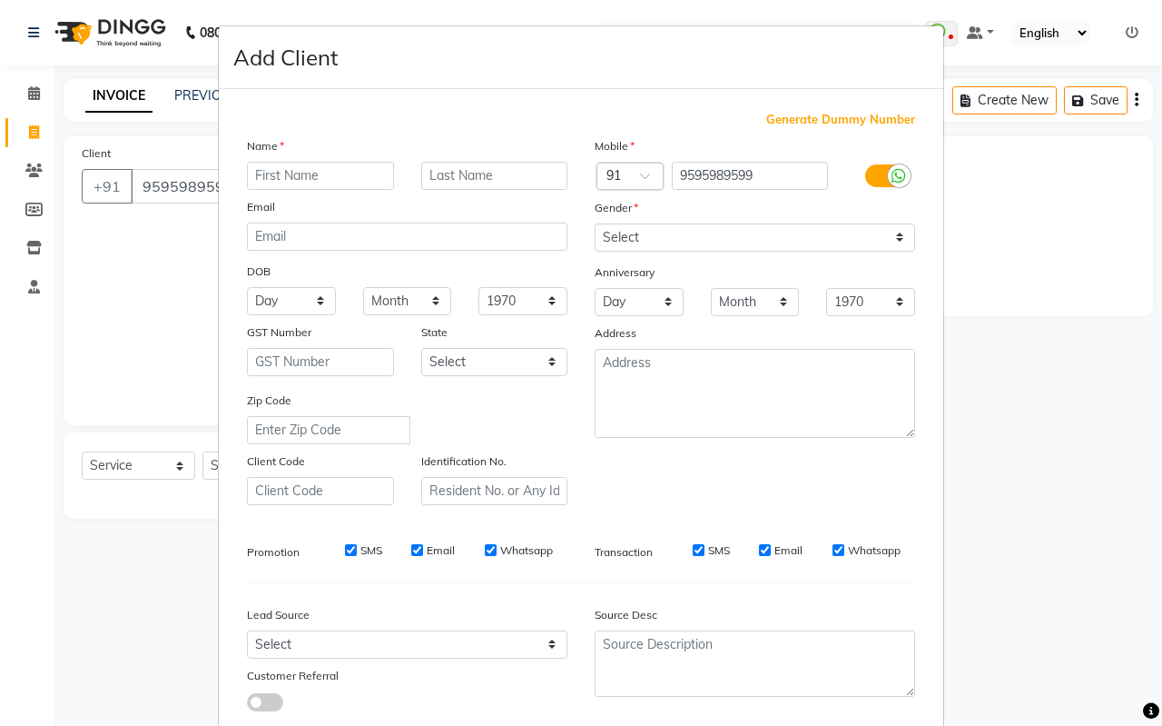
click at [323, 173] on input "text" at bounding box center [320, 176] width 147 height 28
type input "[PERSON_NAME]"
click at [478, 165] on input "text" at bounding box center [494, 176] width 147 height 28
type input "thakur"
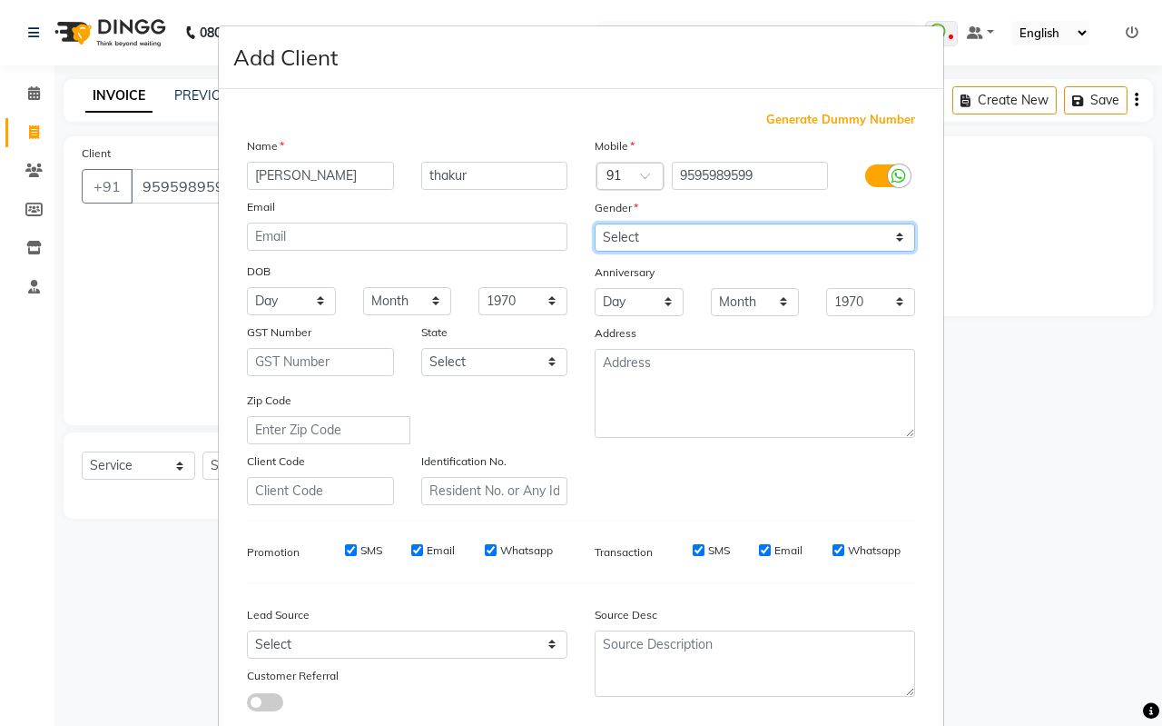
click at [686, 233] on select "Select [DEMOGRAPHIC_DATA] [DEMOGRAPHIC_DATA] Other Prefer Not To Say" at bounding box center [755, 237] width 321 height 28
select select "[DEMOGRAPHIC_DATA]"
click at [595, 223] on select "Select [DEMOGRAPHIC_DATA] [DEMOGRAPHIC_DATA] Other Prefer Not To Say" at bounding box center [755, 237] width 321 height 28
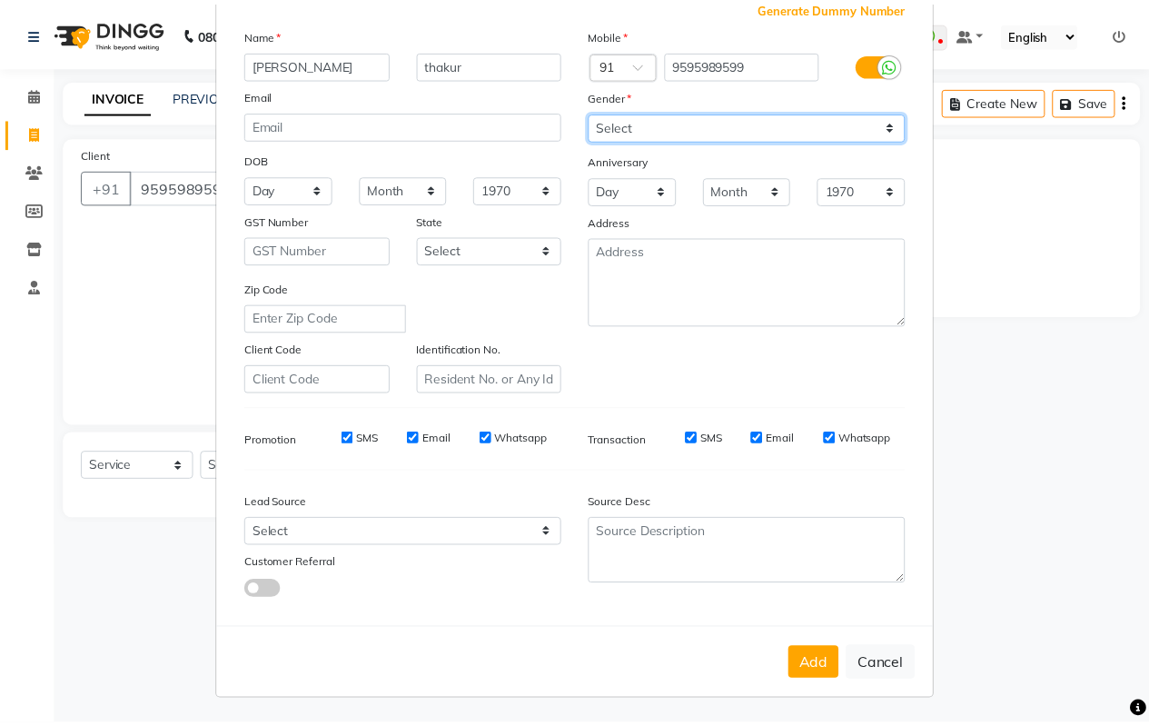
scroll to position [113, 0]
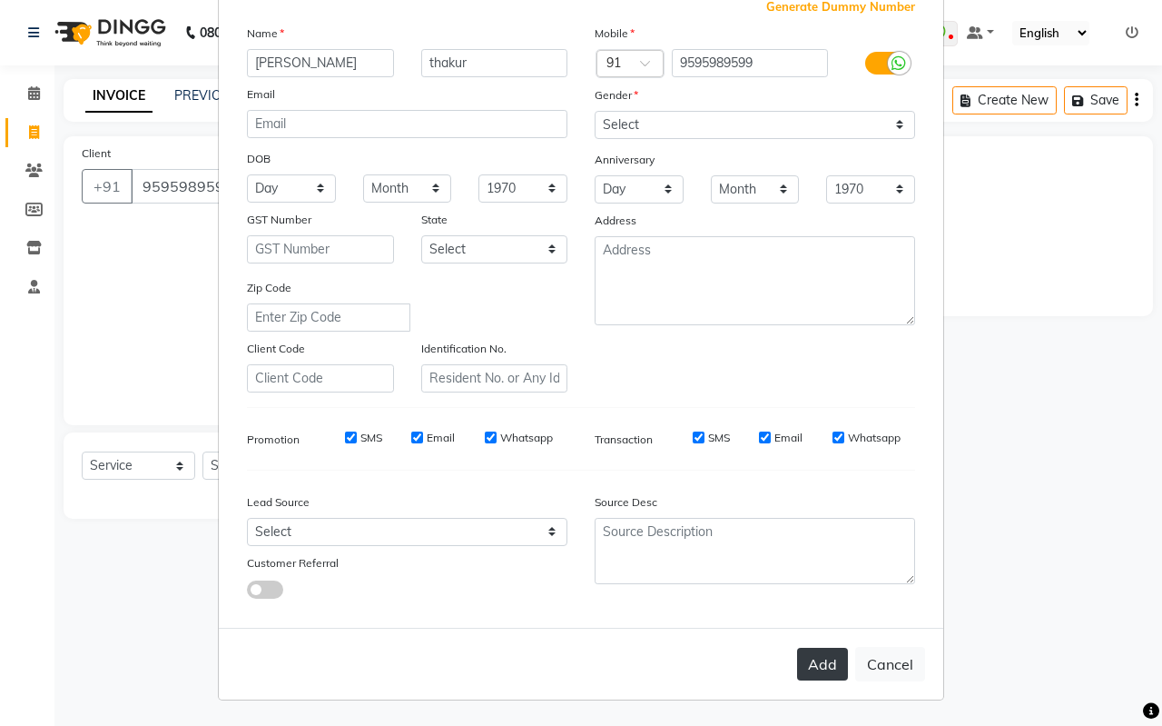
click at [805, 663] on button "Add" at bounding box center [822, 664] width 51 height 33
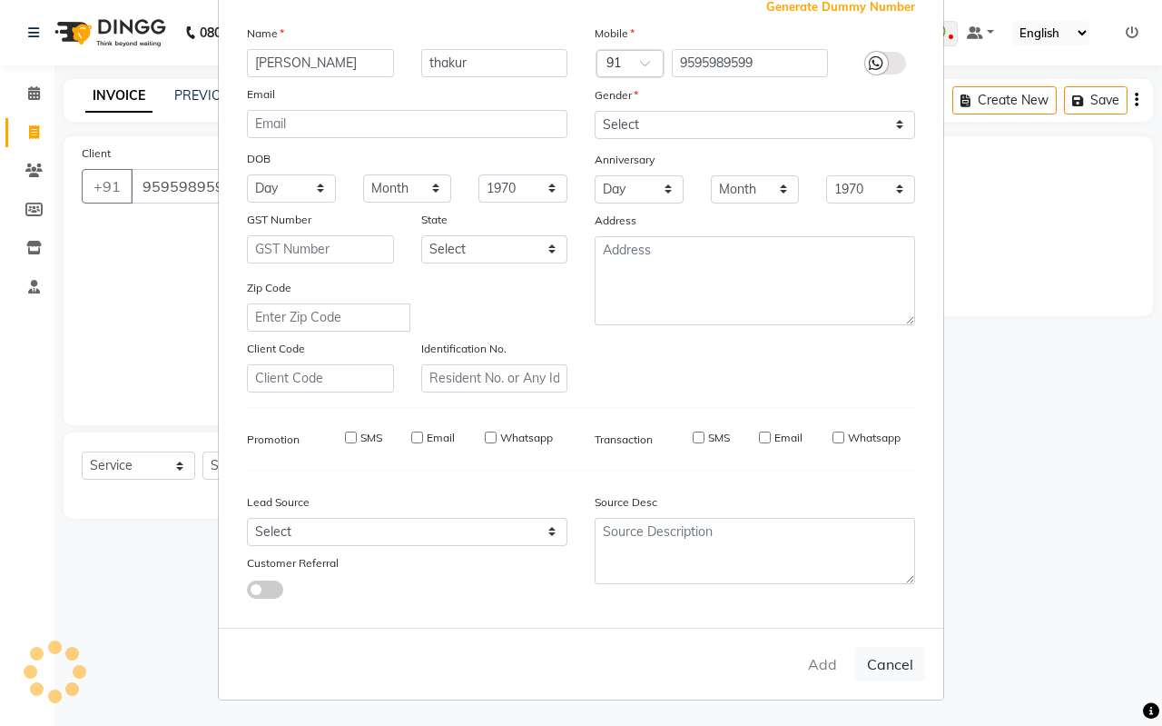
select select
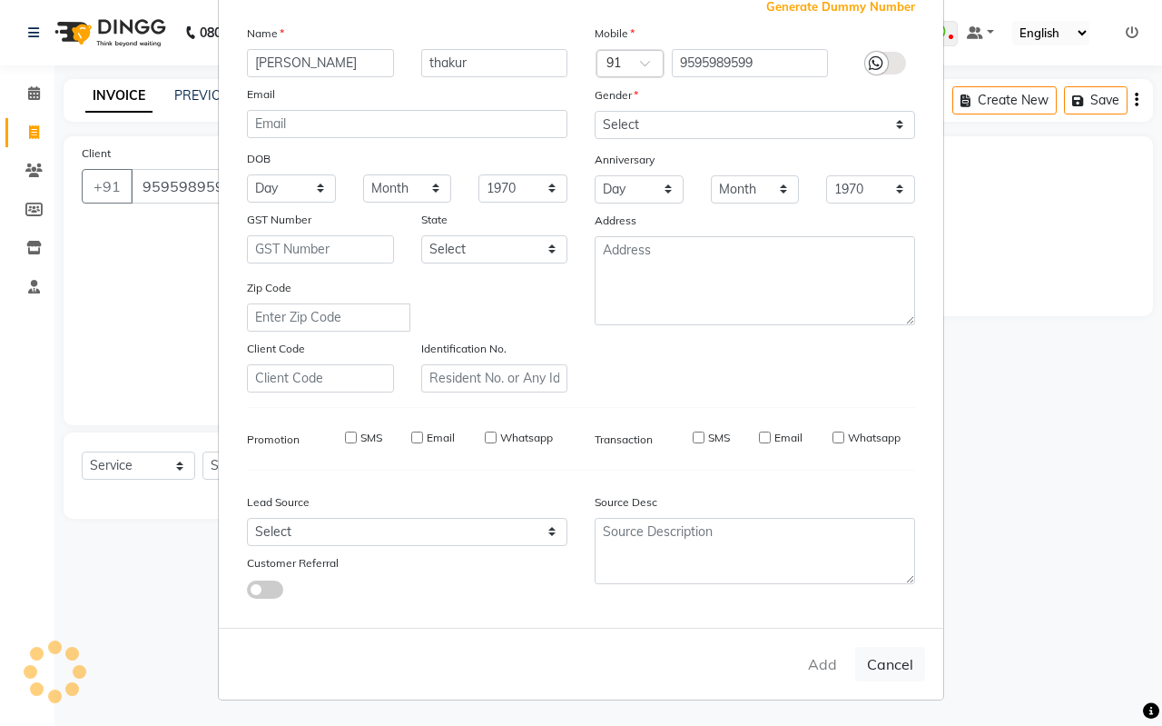
select select
checkbox input "false"
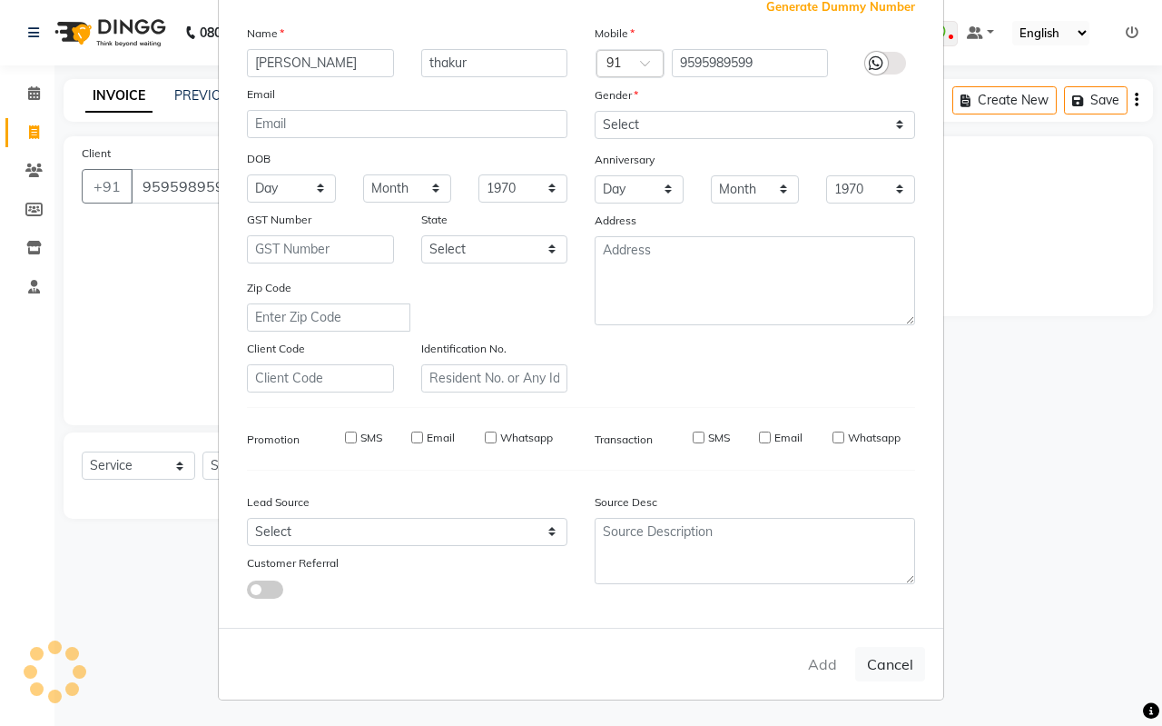
checkbox input "false"
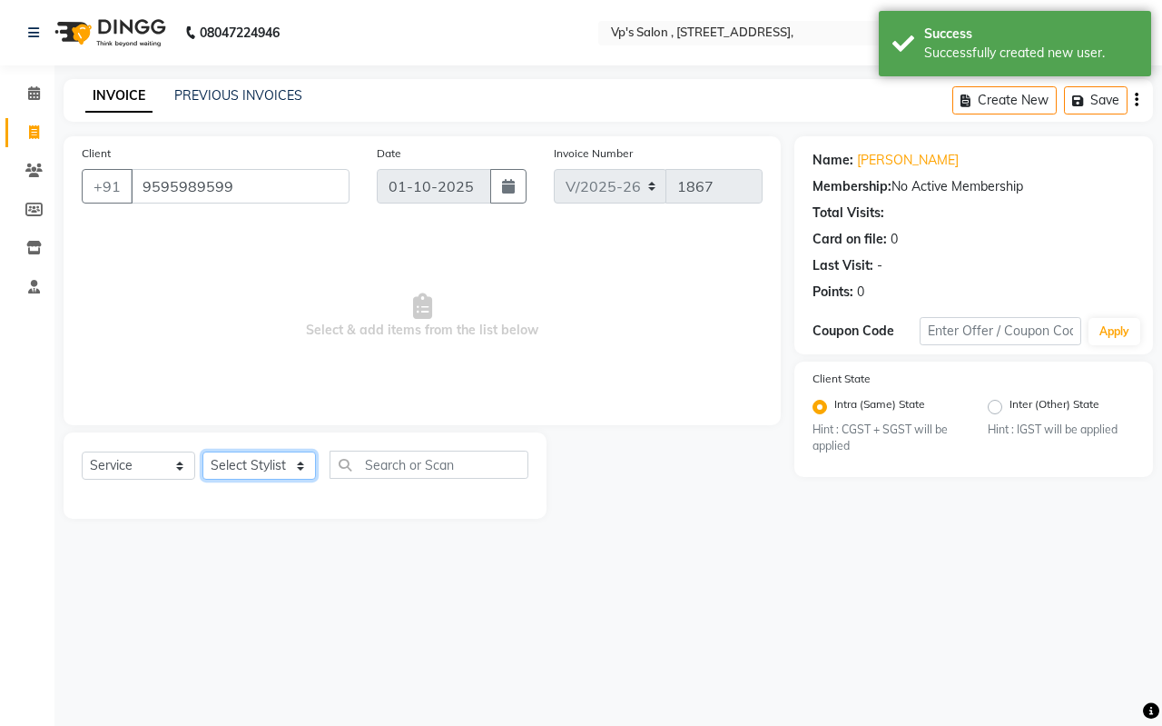
click at [227, 464] on select "Select Stylist [PERSON_NAME] [PERSON_NAME] [PERSON_NAME] [PERSON_NAME] priyanka…" at bounding box center [260, 465] width 114 height 28
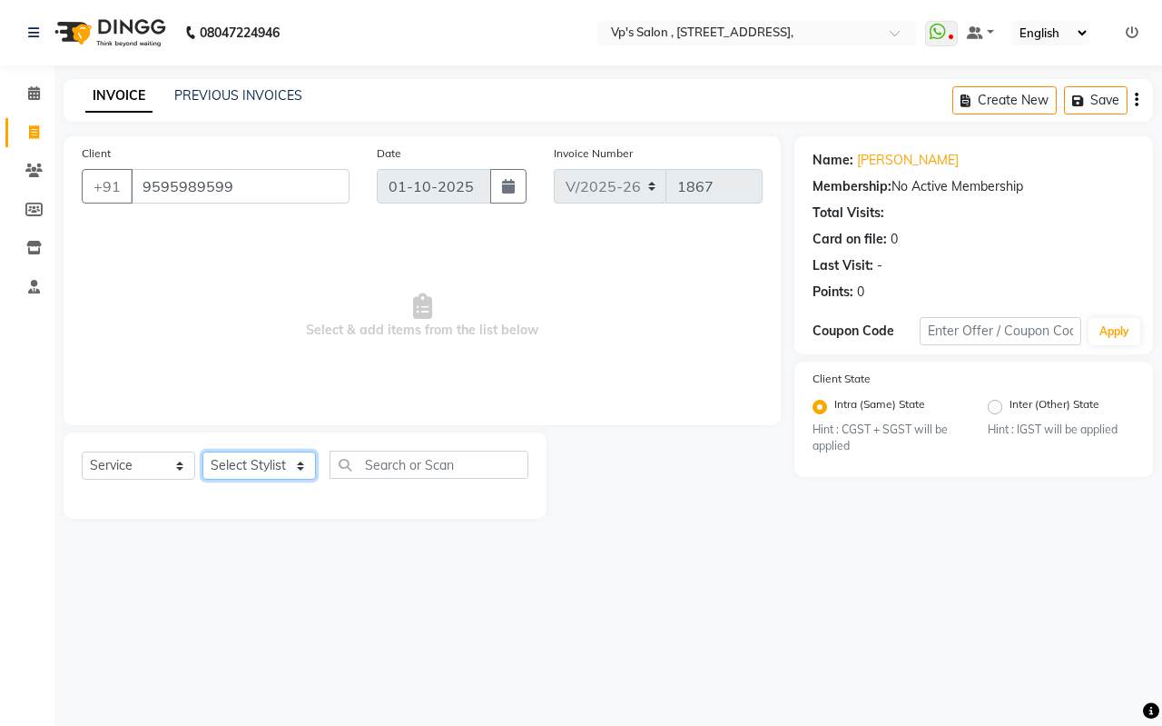
select select "90260"
click at [203, 451] on select "Select Stylist [PERSON_NAME] [PERSON_NAME] [PERSON_NAME] [PERSON_NAME] priyanka…" at bounding box center [260, 465] width 114 height 28
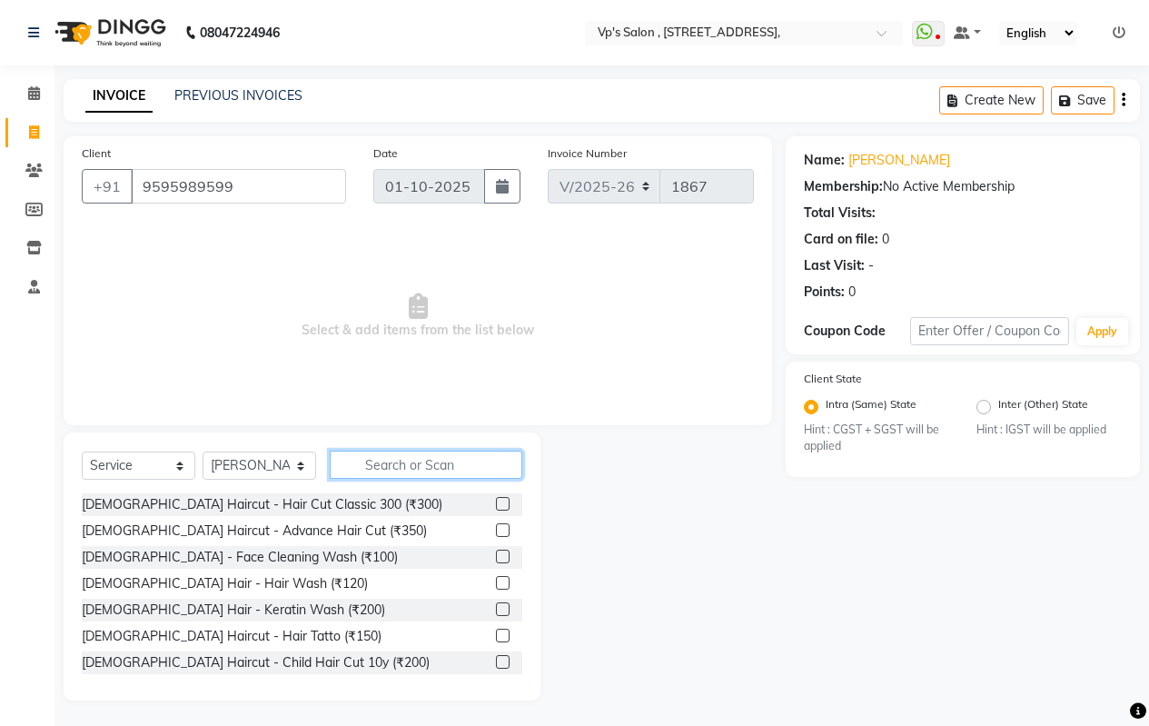
click at [429, 462] on input "text" at bounding box center [426, 464] width 193 height 28
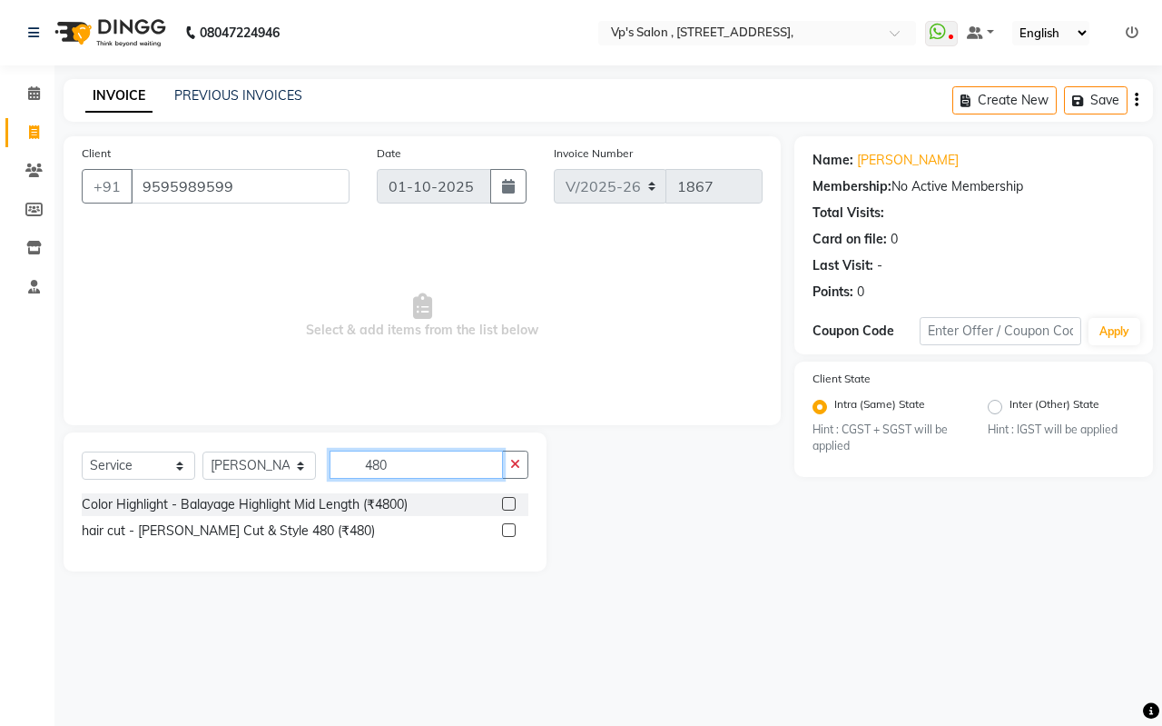
type input "480"
click at [514, 529] on label at bounding box center [509, 530] width 14 height 14
click at [514, 529] on input "checkbox" at bounding box center [508, 531] width 12 height 12
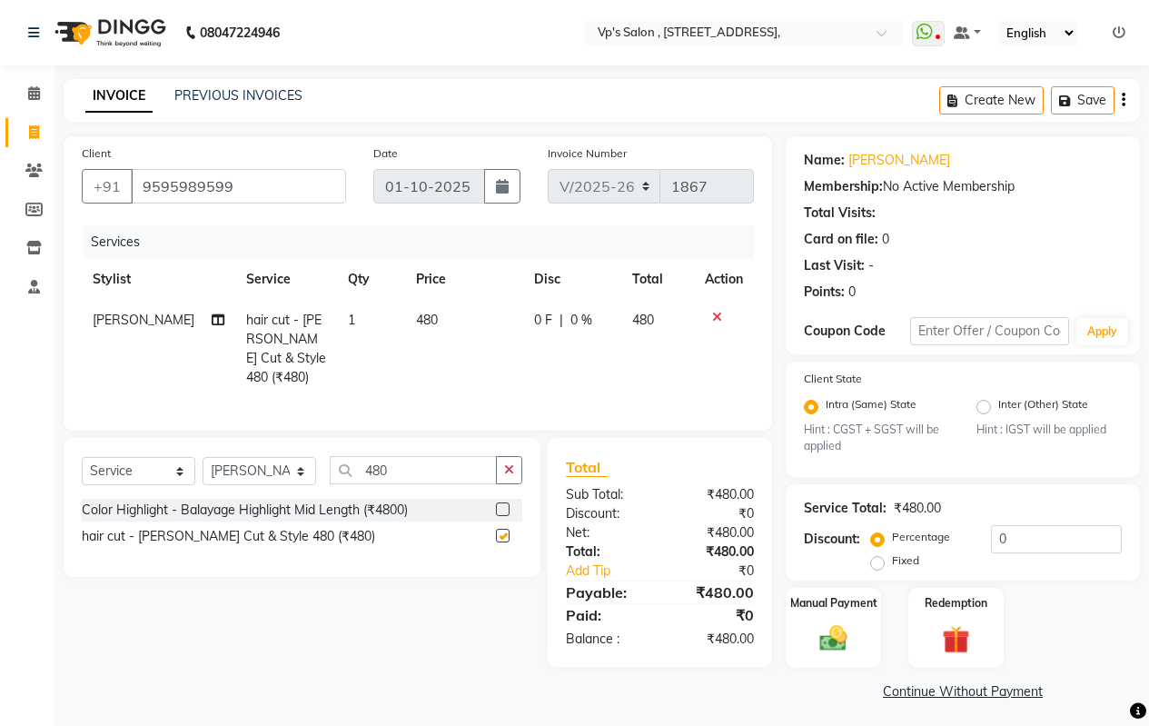
checkbox input "false"
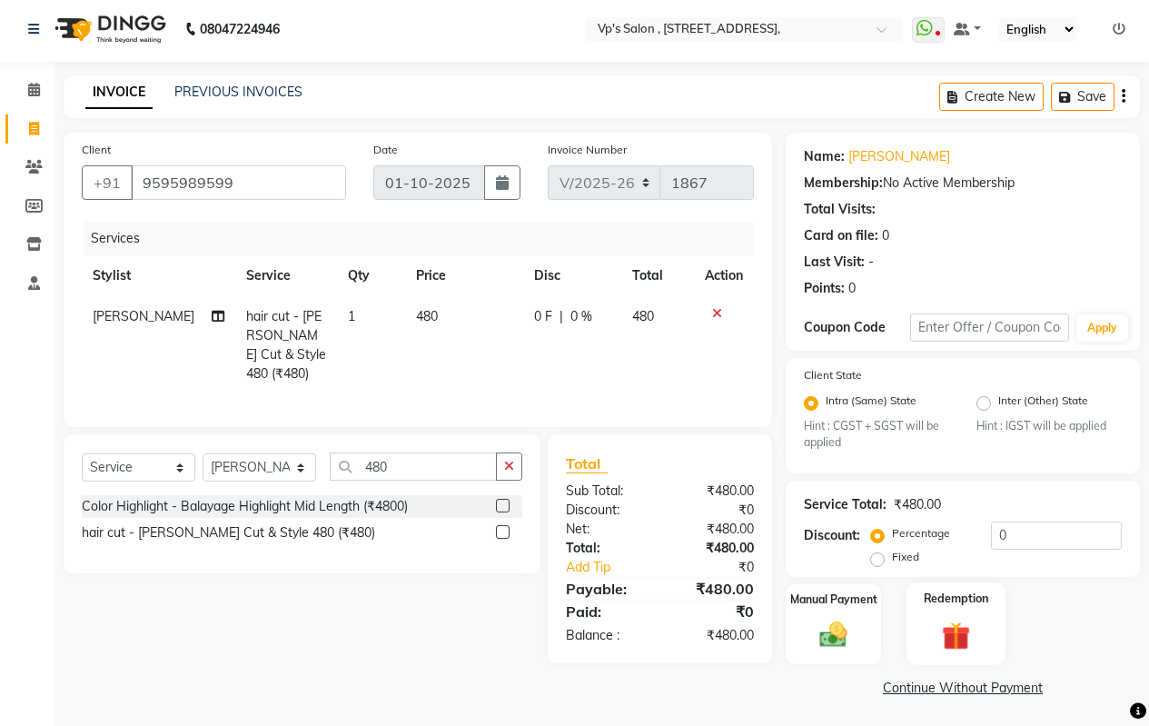
scroll to position [6, 0]
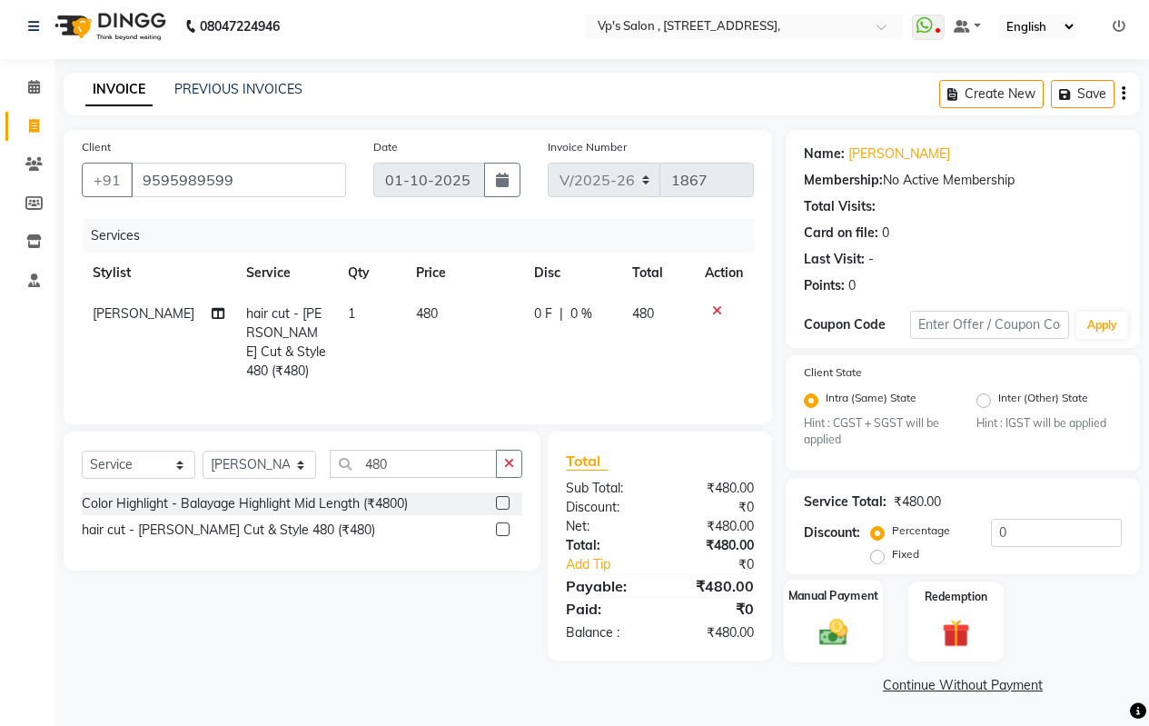
click at [837, 621] on img at bounding box center [833, 632] width 46 height 33
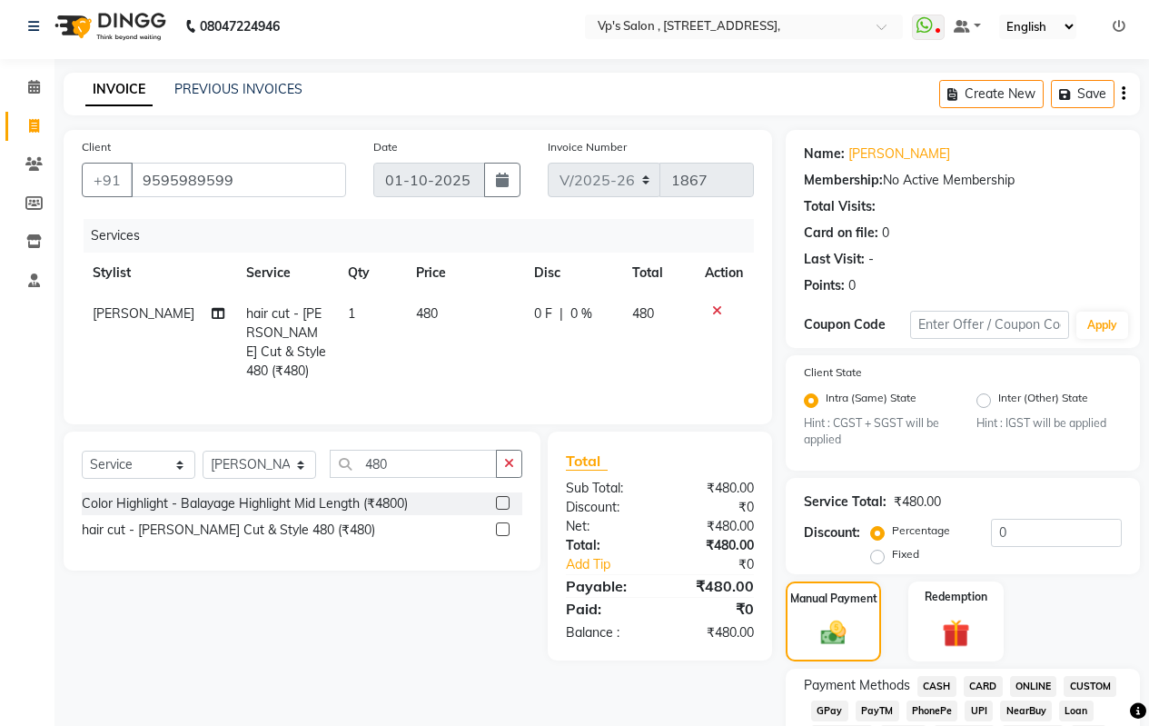
click at [927, 681] on span "CASH" at bounding box center [936, 686] width 39 height 21
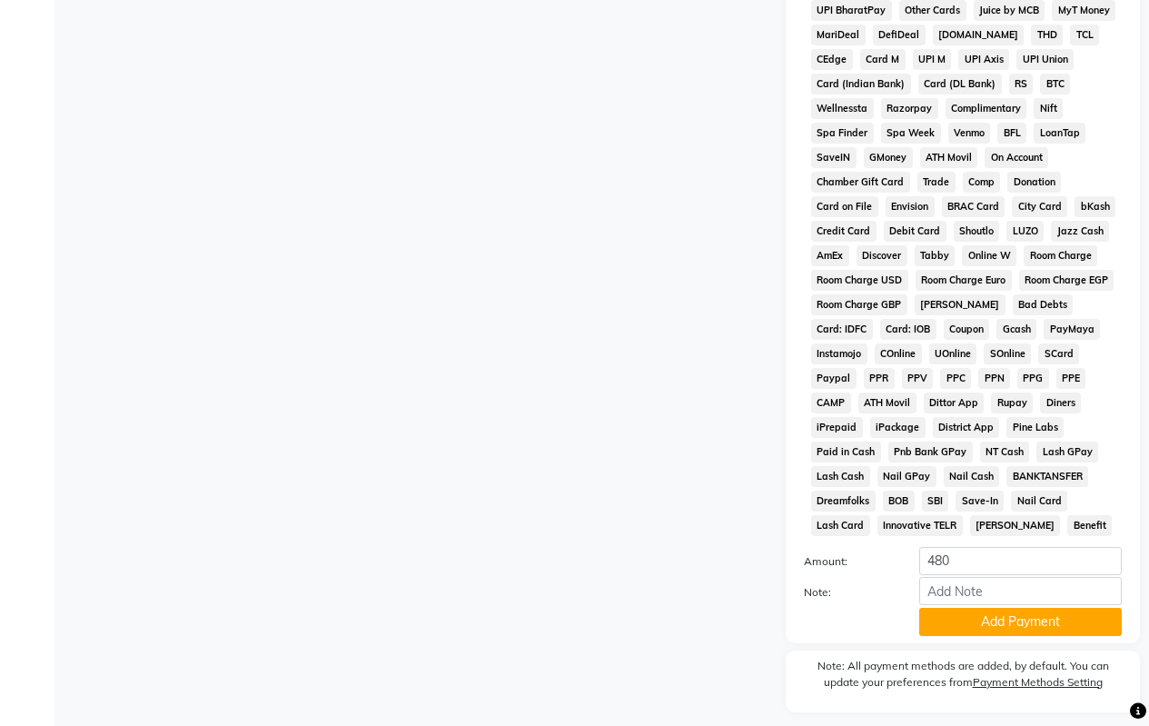
scroll to position [831, 0]
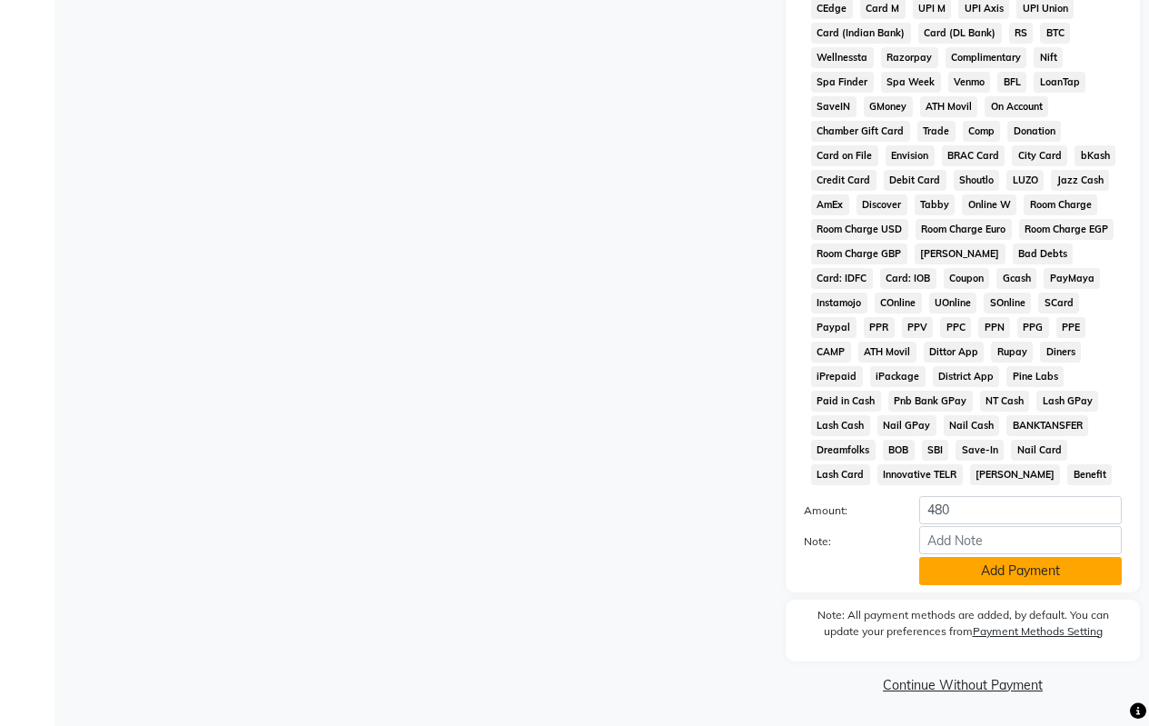
click at [973, 570] on button "Add Payment" at bounding box center [1020, 571] width 203 height 28
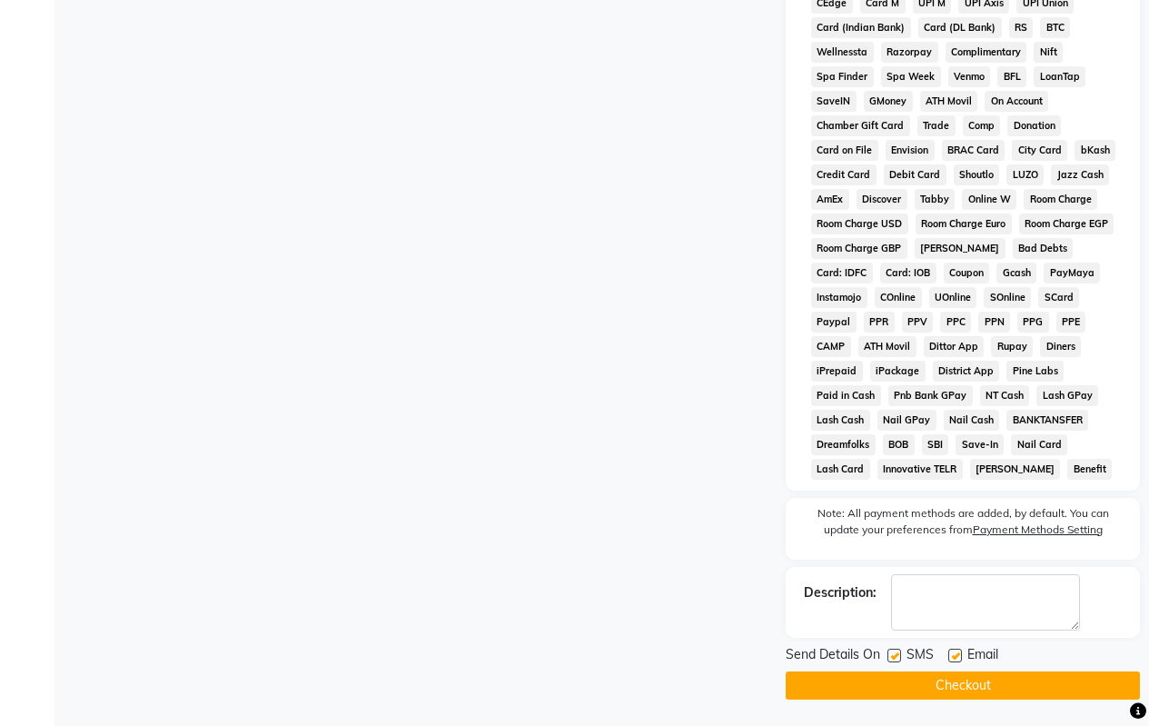
scroll to position [837, 0]
click at [943, 683] on button "Checkout" at bounding box center [963, 684] width 354 height 28
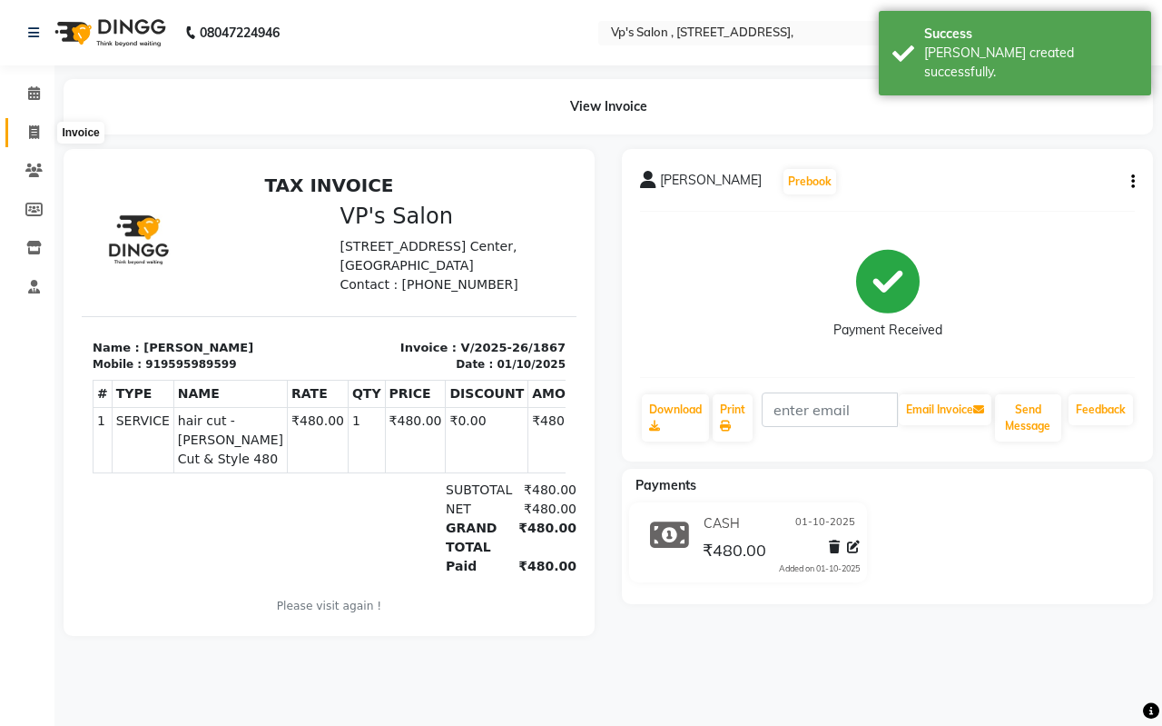
click at [34, 125] on icon at bounding box center [34, 132] width 10 height 14
select select "service"
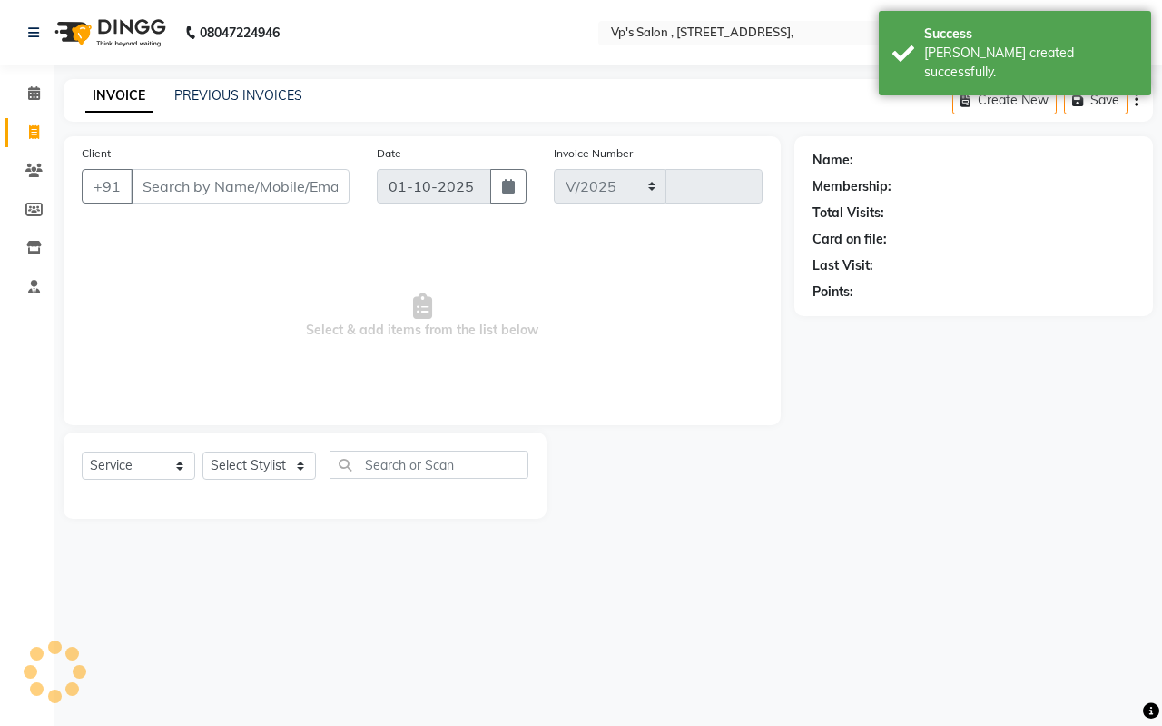
select select "4917"
type input "1868"
click at [212, 75] on div "08047224946 Select Location × Vp's Salon , [STREET_ADDRESS], WhatsApp Status ✕ …" at bounding box center [581, 363] width 1162 height 726
click at [214, 98] on link "PREVIOUS INVOICES" at bounding box center [238, 95] width 128 height 16
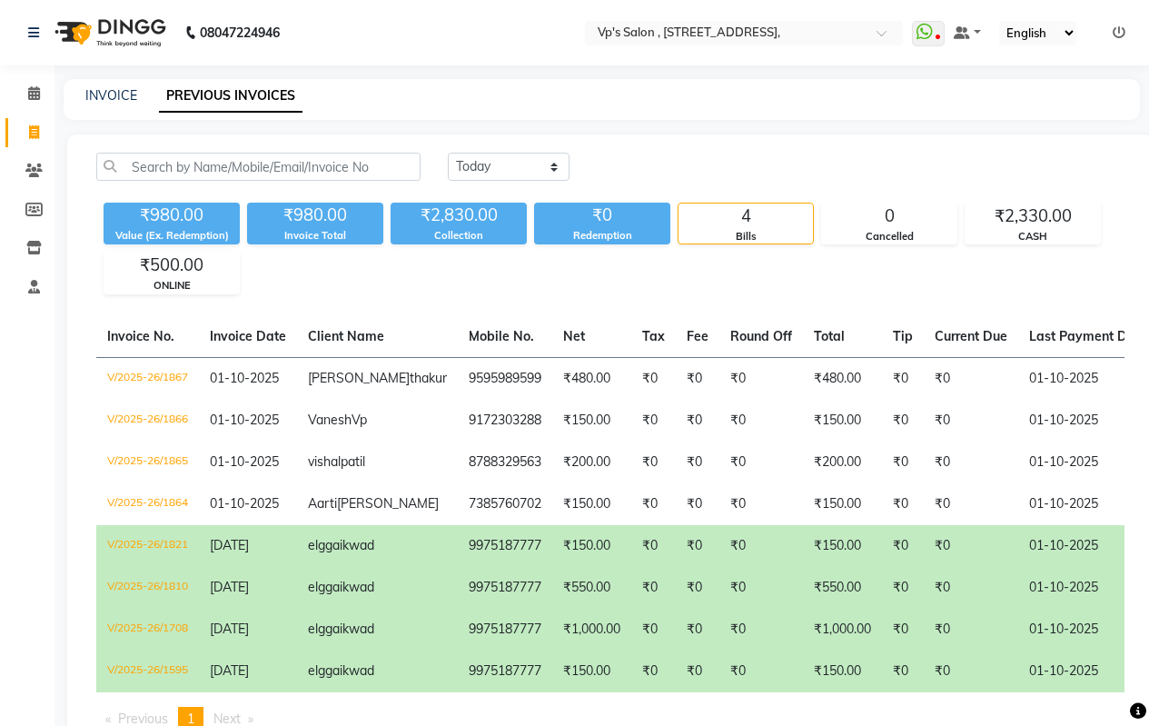
click at [102, 105] on div "INVOICE PREVIOUS INVOICES" at bounding box center [602, 99] width 1076 height 41
click at [112, 95] on link "INVOICE" at bounding box center [111, 95] width 52 height 16
select select "service"
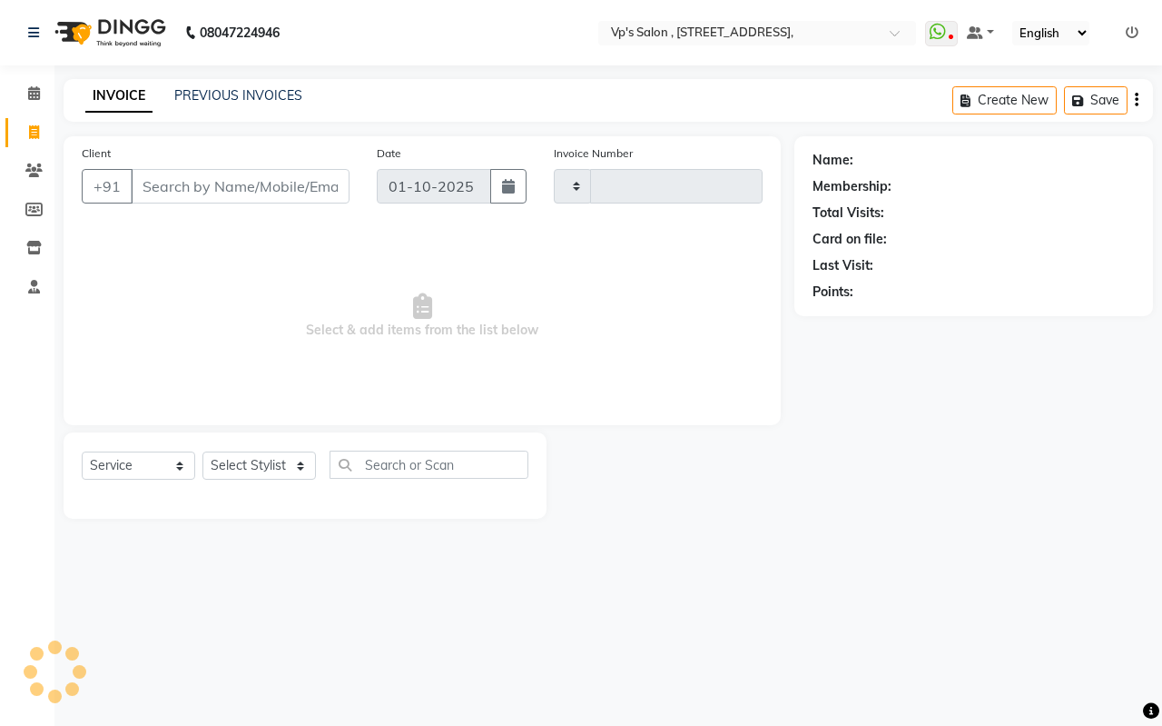
type input "1868"
select select "4917"
click at [179, 183] on input "Client" at bounding box center [240, 186] width 219 height 35
